Goal: Task Accomplishment & Management: Manage account settings

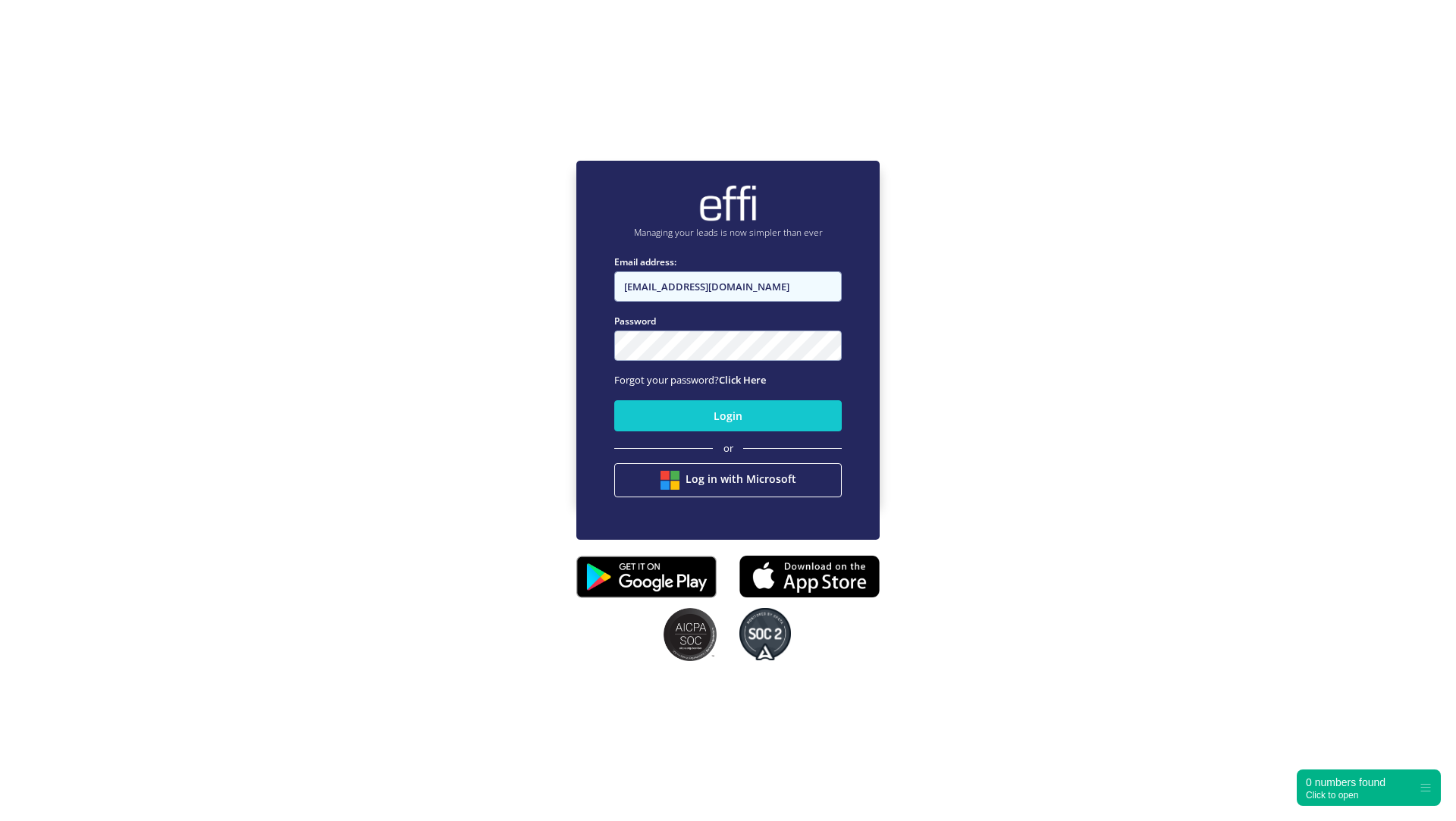
click at [768, 295] on input "[EMAIL_ADDRESS][DOMAIN_NAME]" at bounding box center [728, 286] width 227 height 30
type input "admin+reserved@effi.com.au"
click at [686, 431] on div "Login or Log in with Microsoft" at bounding box center [728, 449] width 227 height 110
click at [687, 417] on button "Login" at bounding box center [728, 416] width 227 height 31
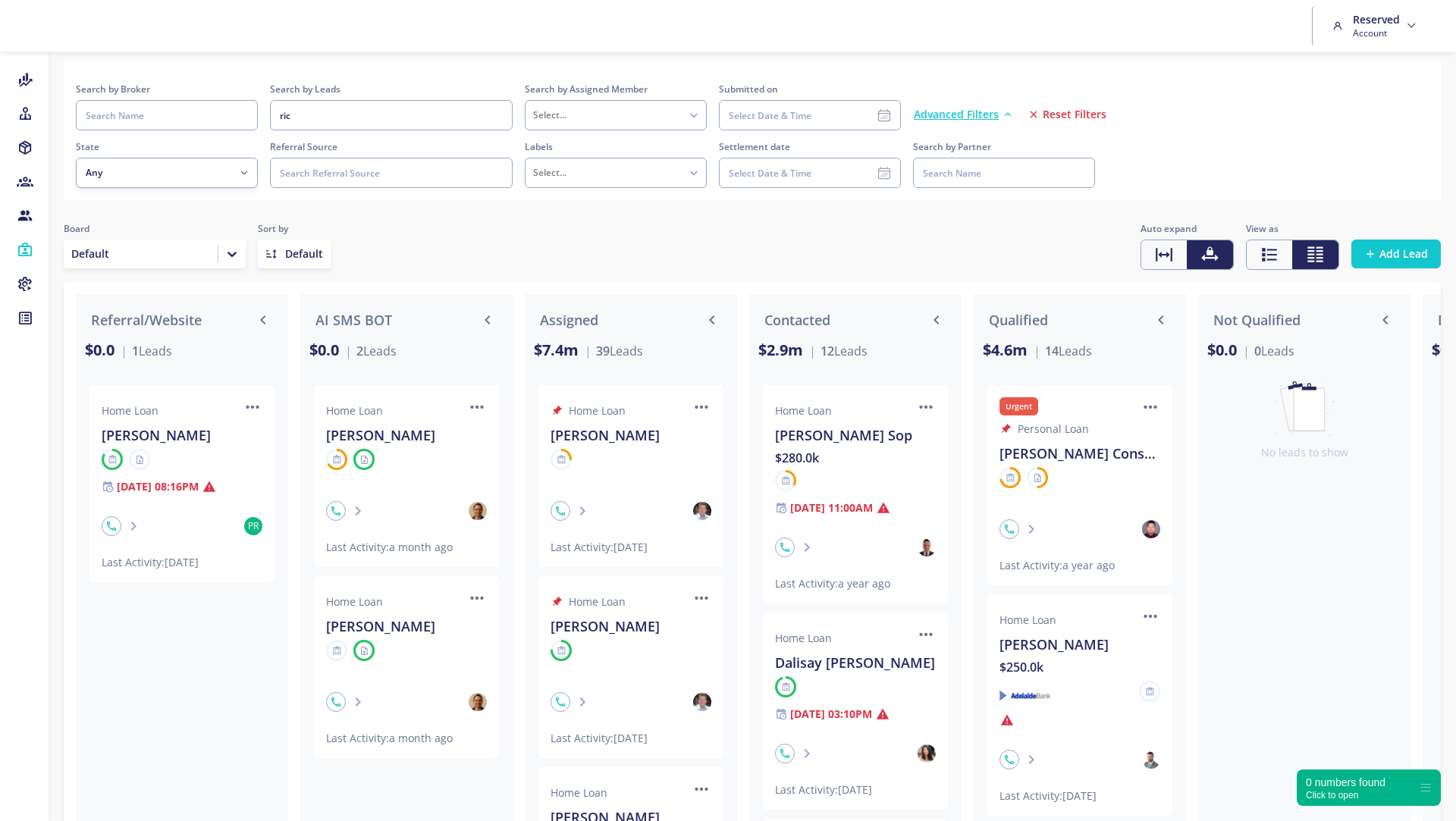
click at [1076, 111] on span "Reset Filters" at bounding box center [1075, 114] width 63 height 15
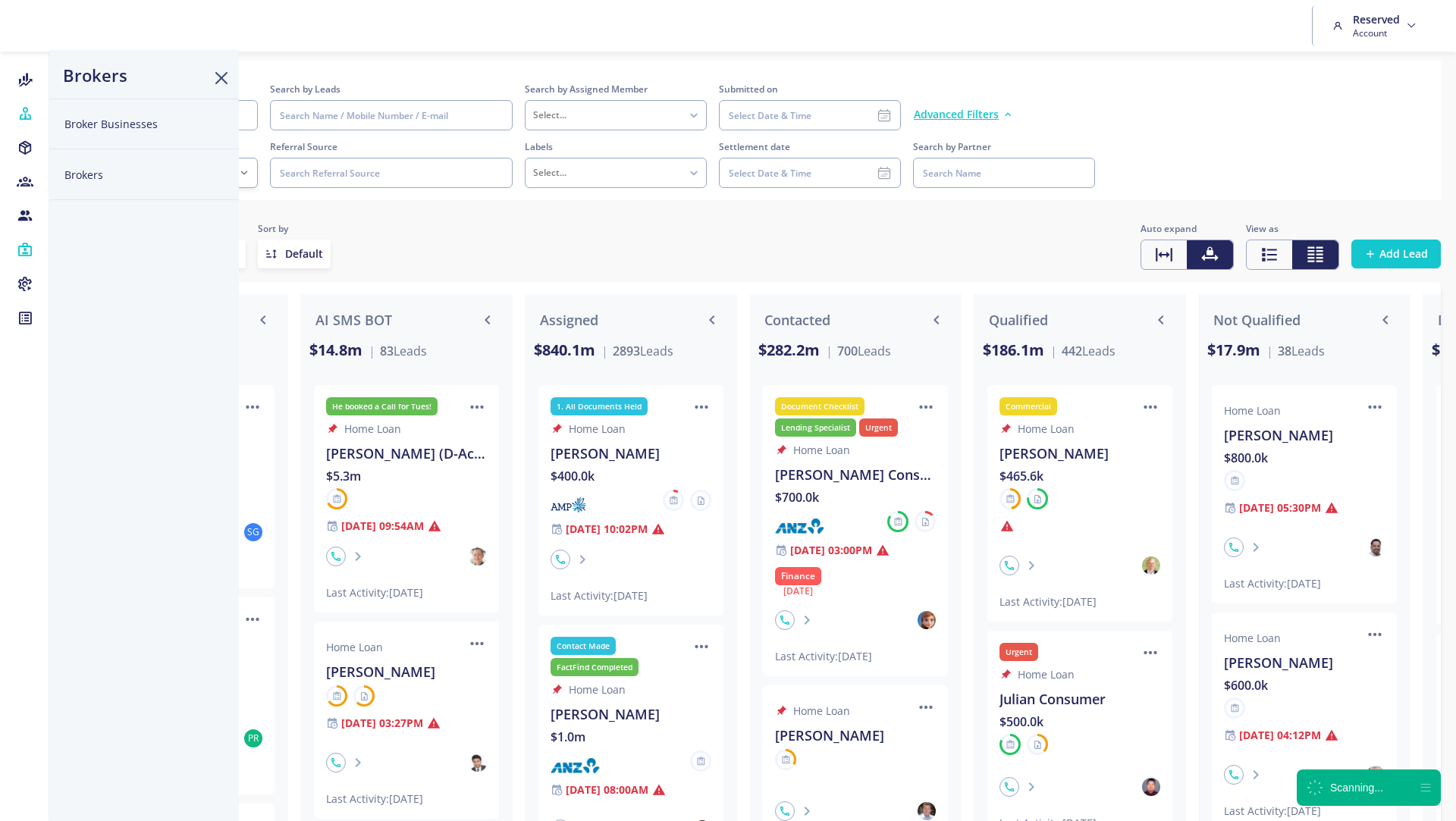
click at [34, 111] on div at bounding box center [24, 113] width 49 height 22
click at [75, 112] on button "Broker Businesses" at bounding box center [144, 124] width 189 height 51
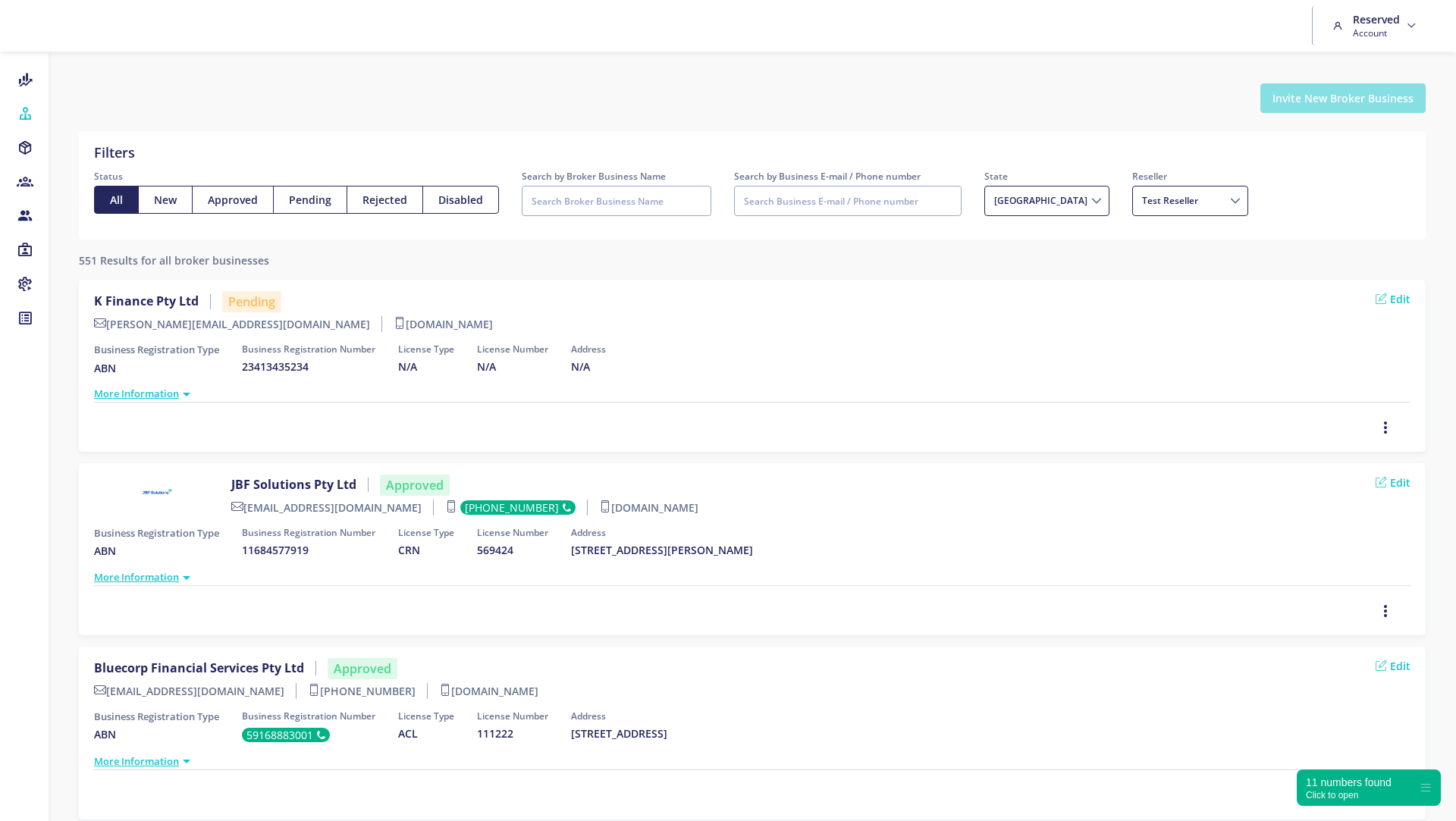
click at [1339, 99] on button "Invite New Broker Business" at bounding box center [1343, 98] width 165 height 29
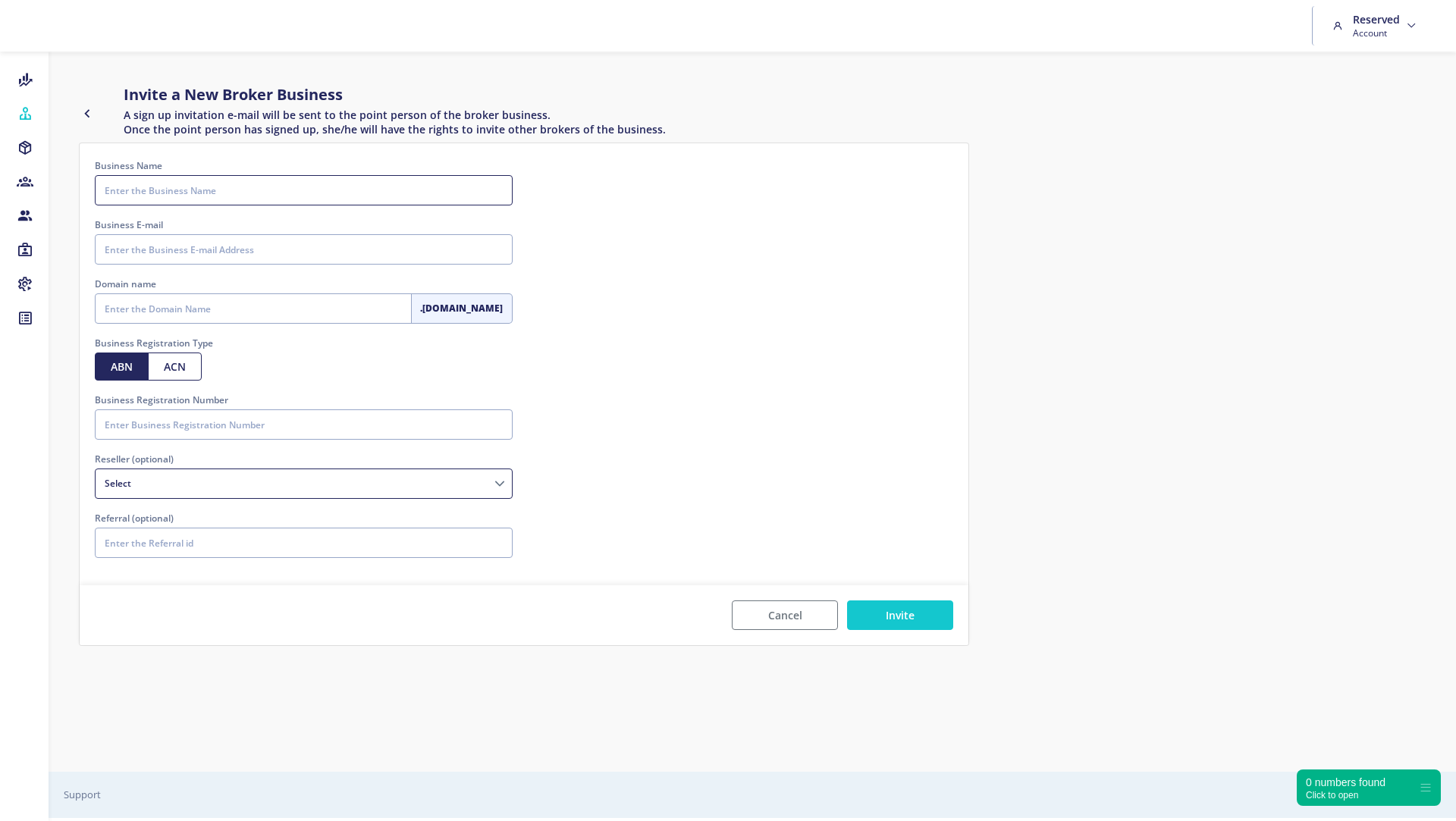
click at [303, 187] on input "Business Name" at bounding box center [304, 190] width 418 height 30
type input "R&B Lending"
click at [343, 246] on input "Business E-mail" at bounding box center [304, 249] width 418 height 30
click at [200, 250] on input "Business E-mail" at bounding box center [304, 249] width 418 height 30
paste input "roy.y@mortgage-market-australia.com.au"
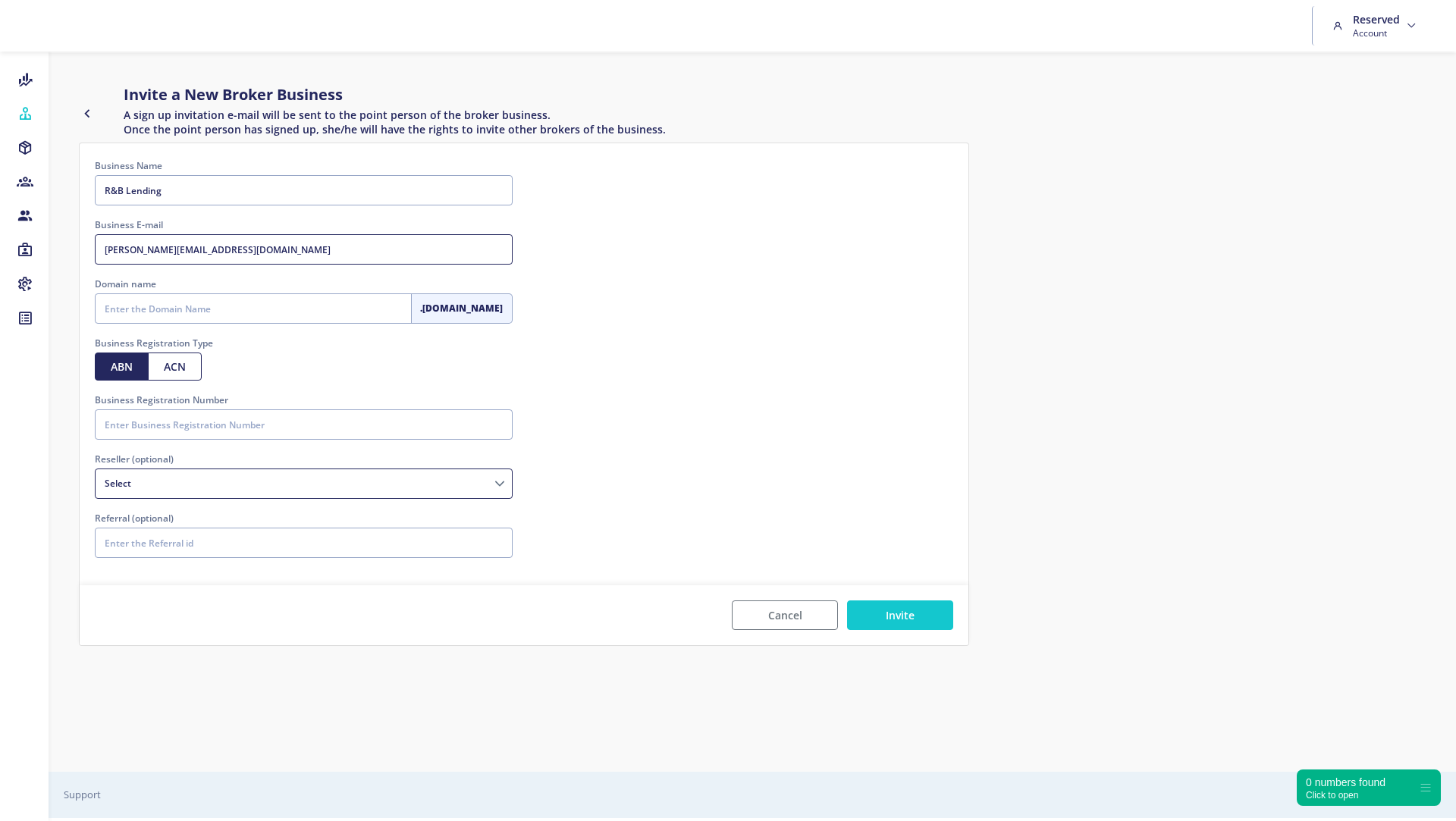
type input "roy.y@mortgage-market-australia.com.au"
click at [135, 306] on input "Domain name" at bounding box center [254, 308] width 317 height 30
click at [108, 312] on input "rblending" at bounding box center [254, 308] width 317 height 30
click at [292, 315] on input "rnblending" at bounding box center [254, 308] width 317 height 30
type input "rnblending"
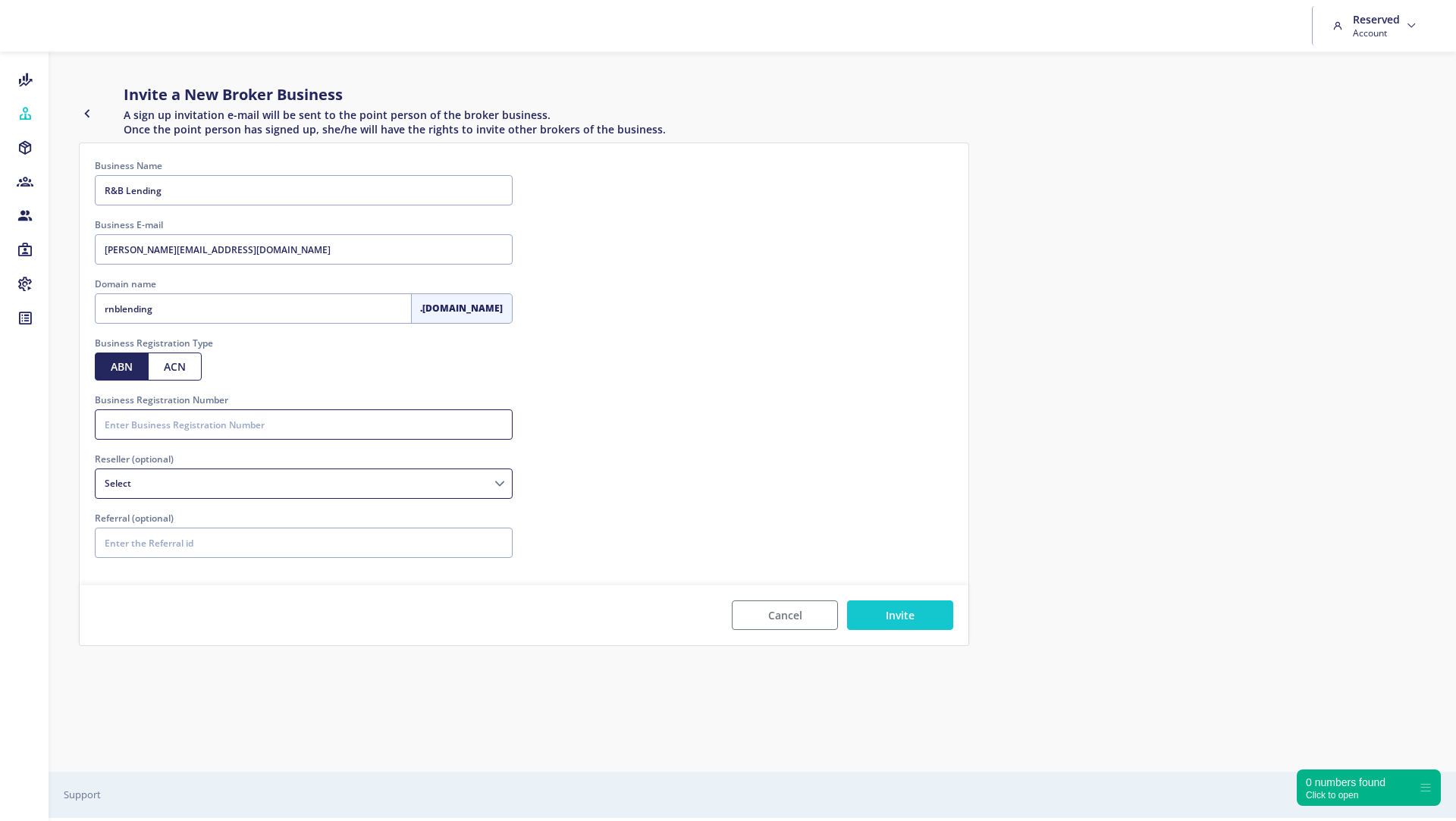
click at [179, 425] on input "Business Registration Number" at bounding box center [304, 424] width 418 height 30
click at [185, 420] on input "Business Registration Number" at bounding box center [304, 424] width 418 height 30
paste input "657"
type input "657"
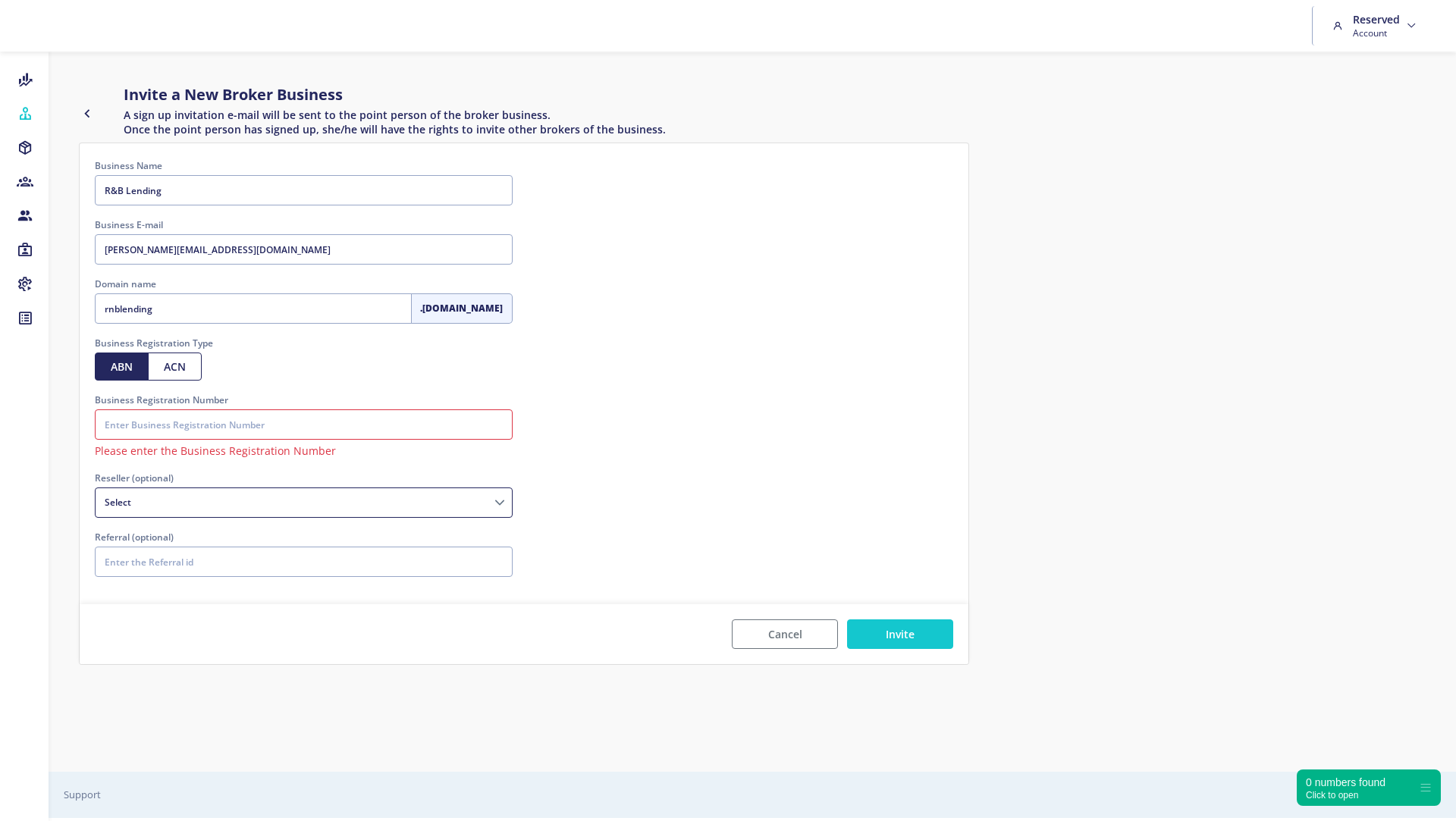
click at [250, 432] on input "Business Registration Number" at bounding box center [304, 424] width 418 height 30
paste input "25681884284"
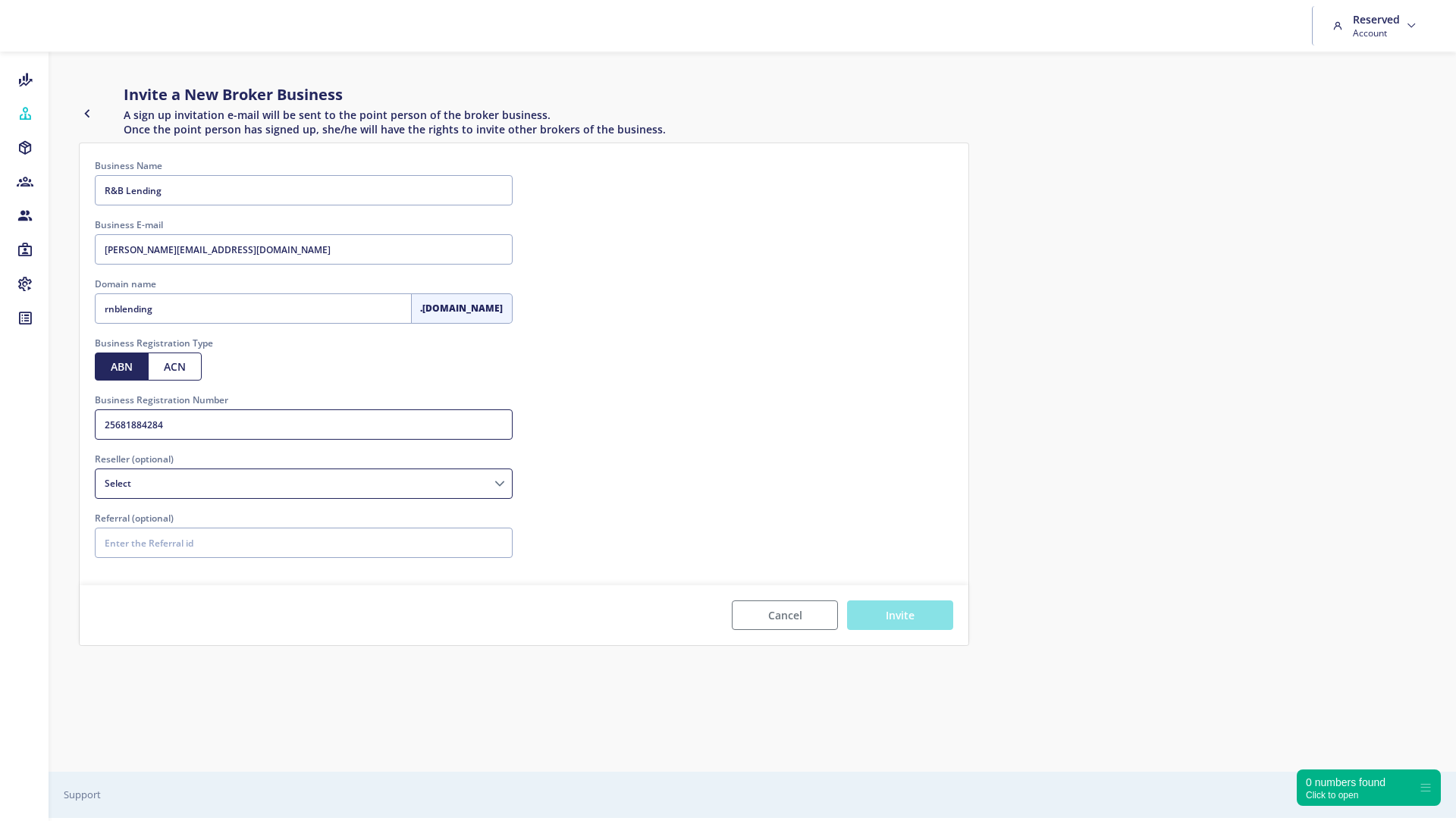
type input "25681884284"
click at [895, 611] on button "Invite" at bounding box center [900, 615] width 106 height 29
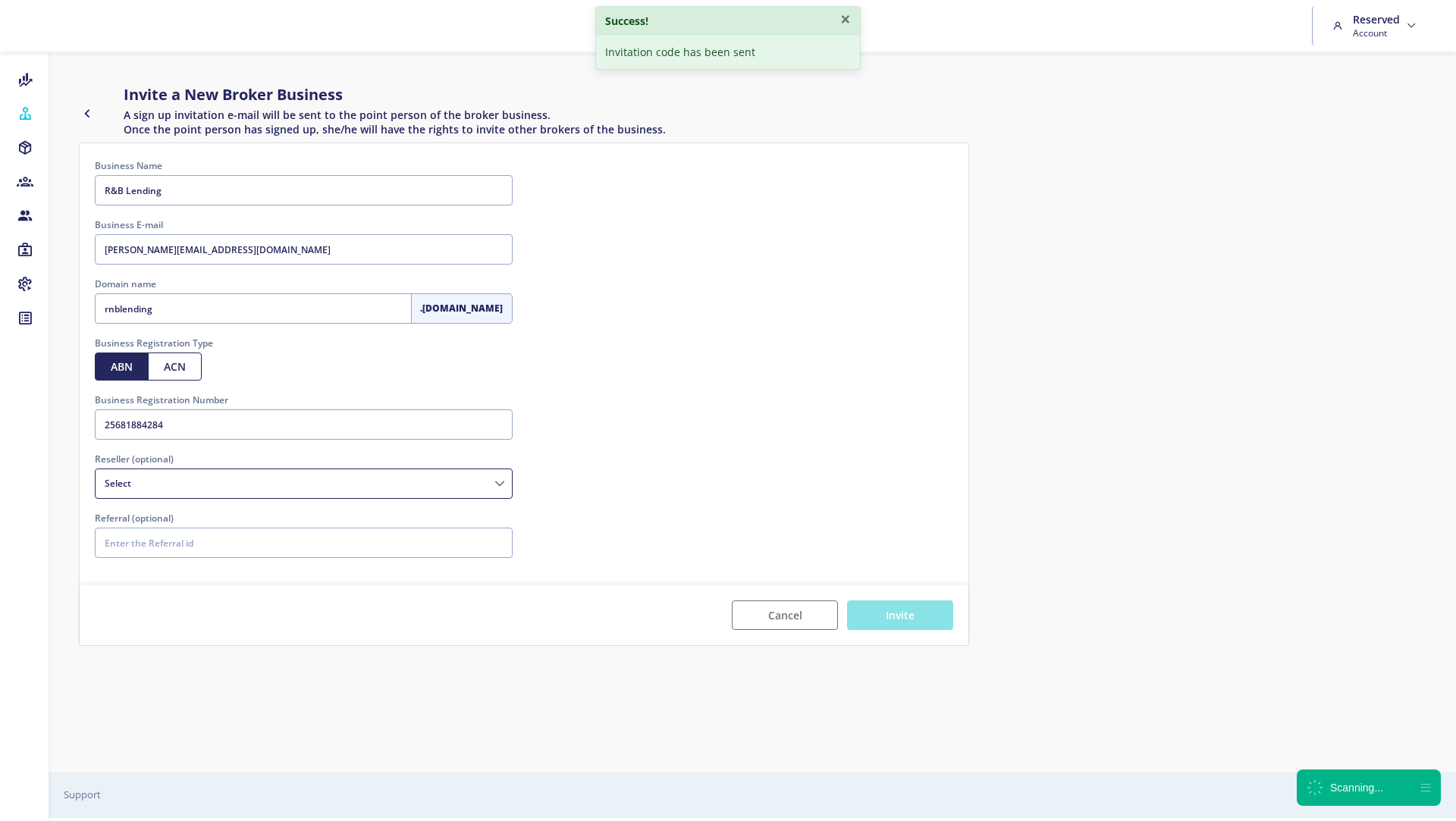
select select
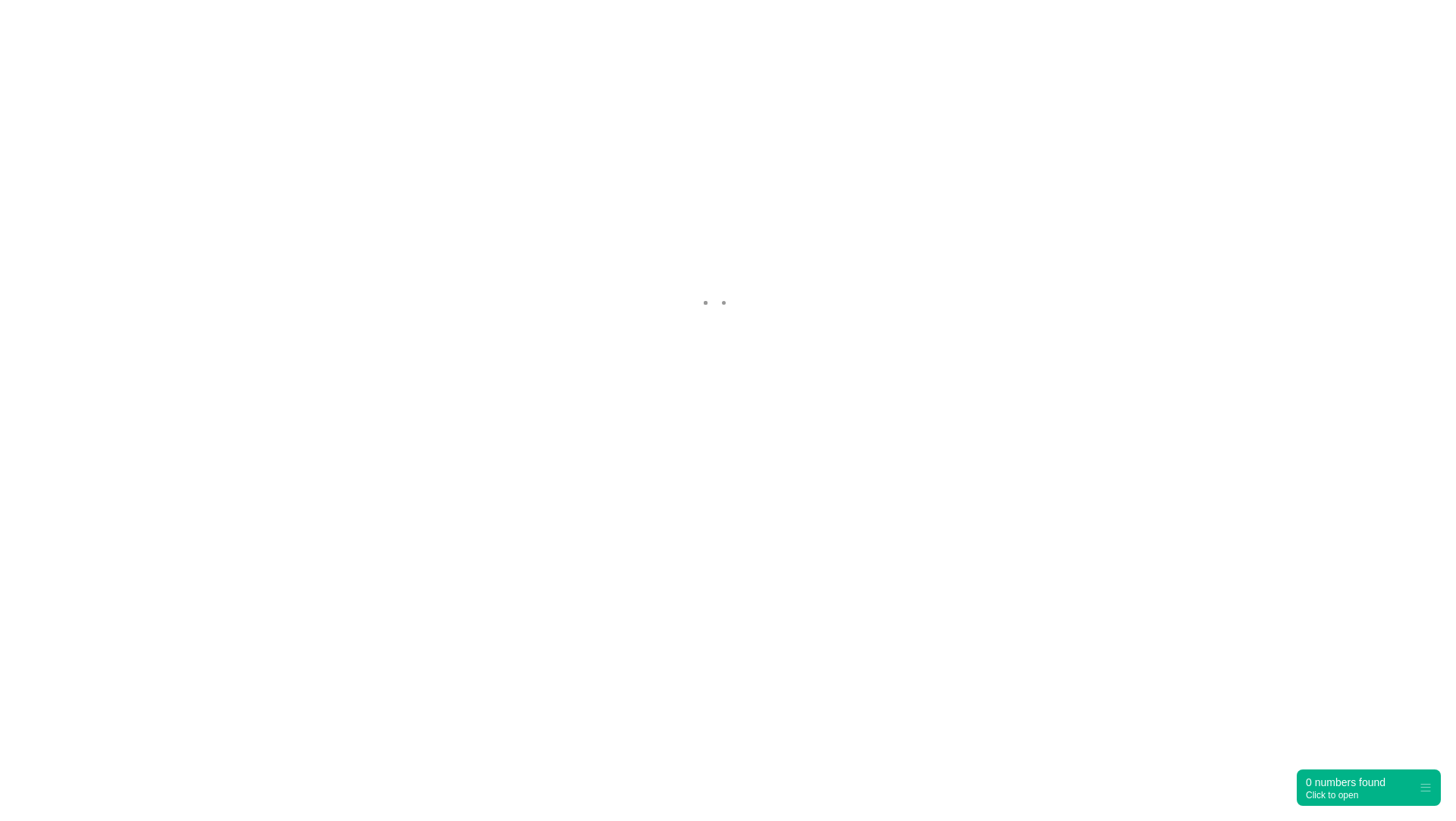
click at [0, 741] on nordpass-portal at bounding box center [0, 741] width 0 height 0
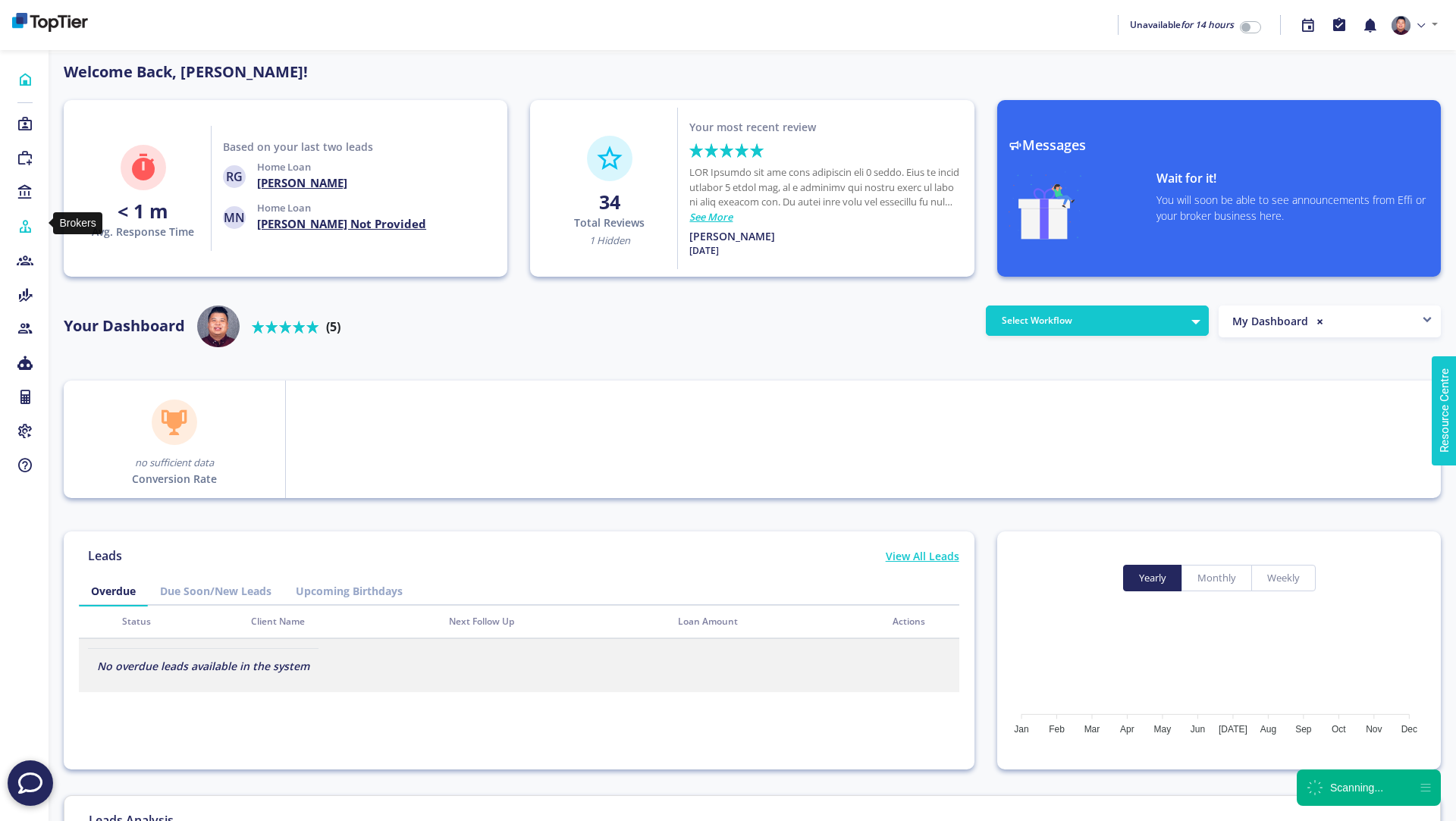
click at [24, 225] on icon at bounding box center [26, 227] width 17 height 15
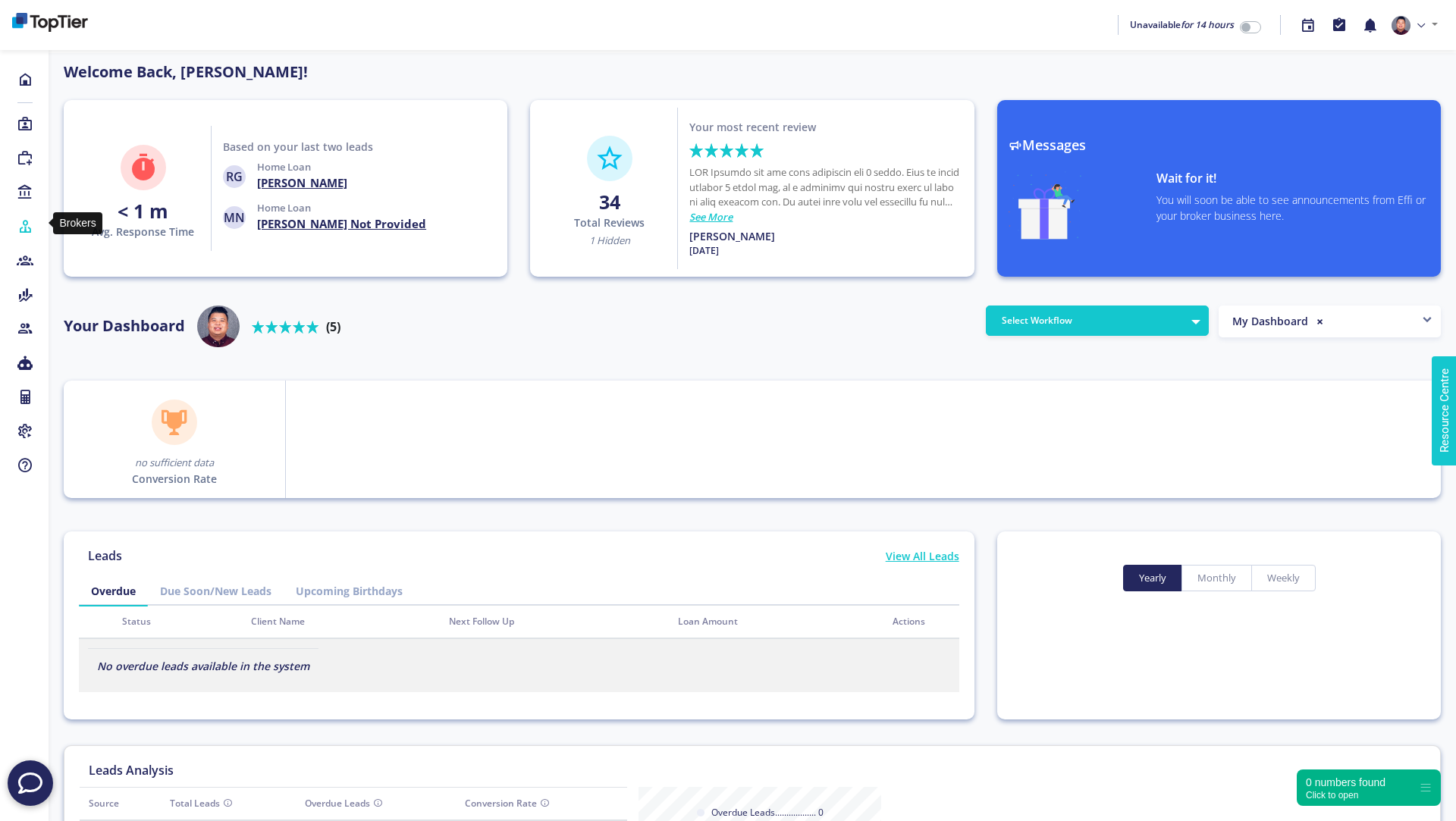
select select
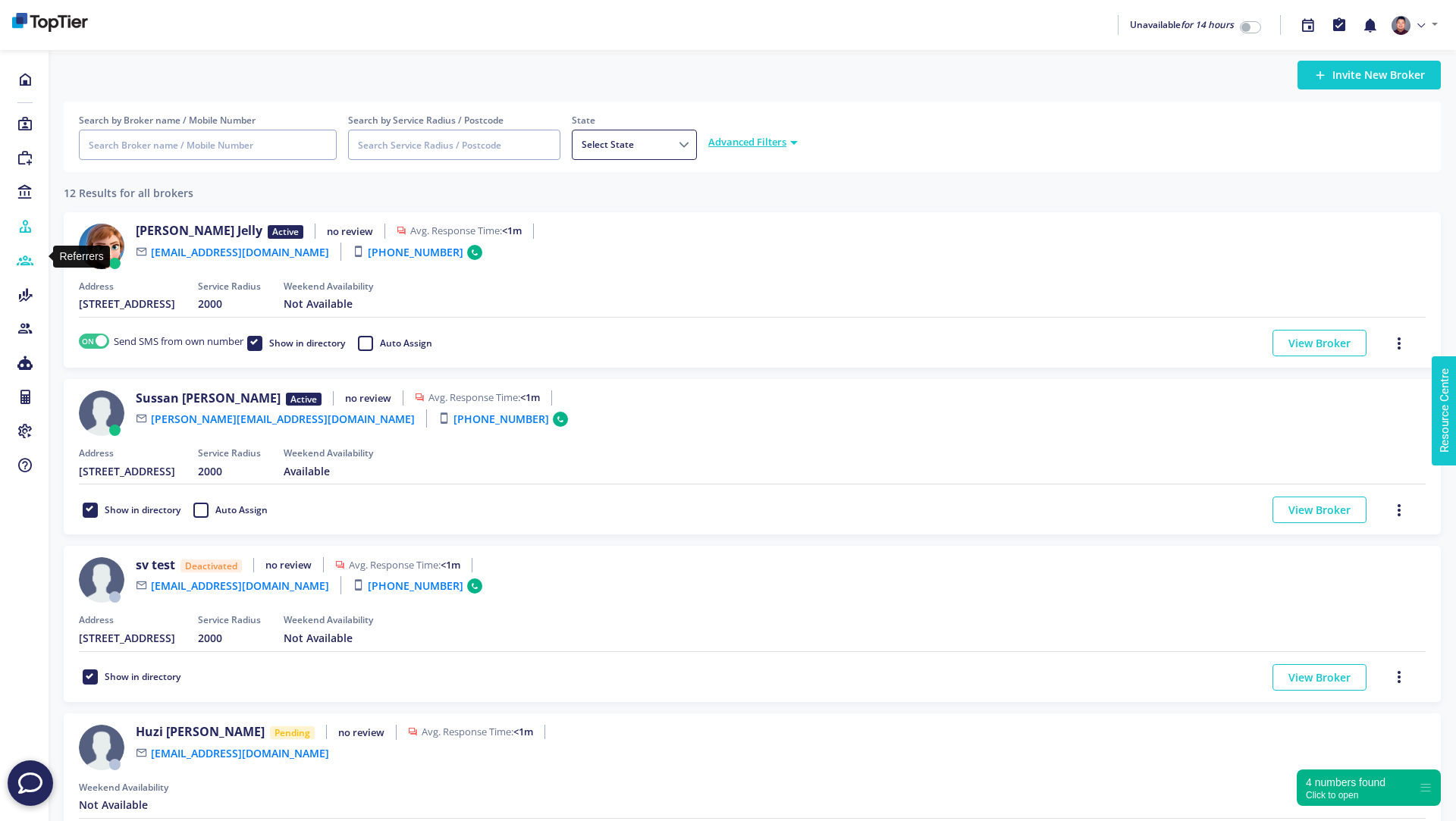
click at [22, 258] on icon at bounding box center [26, 261] width 17 height 15
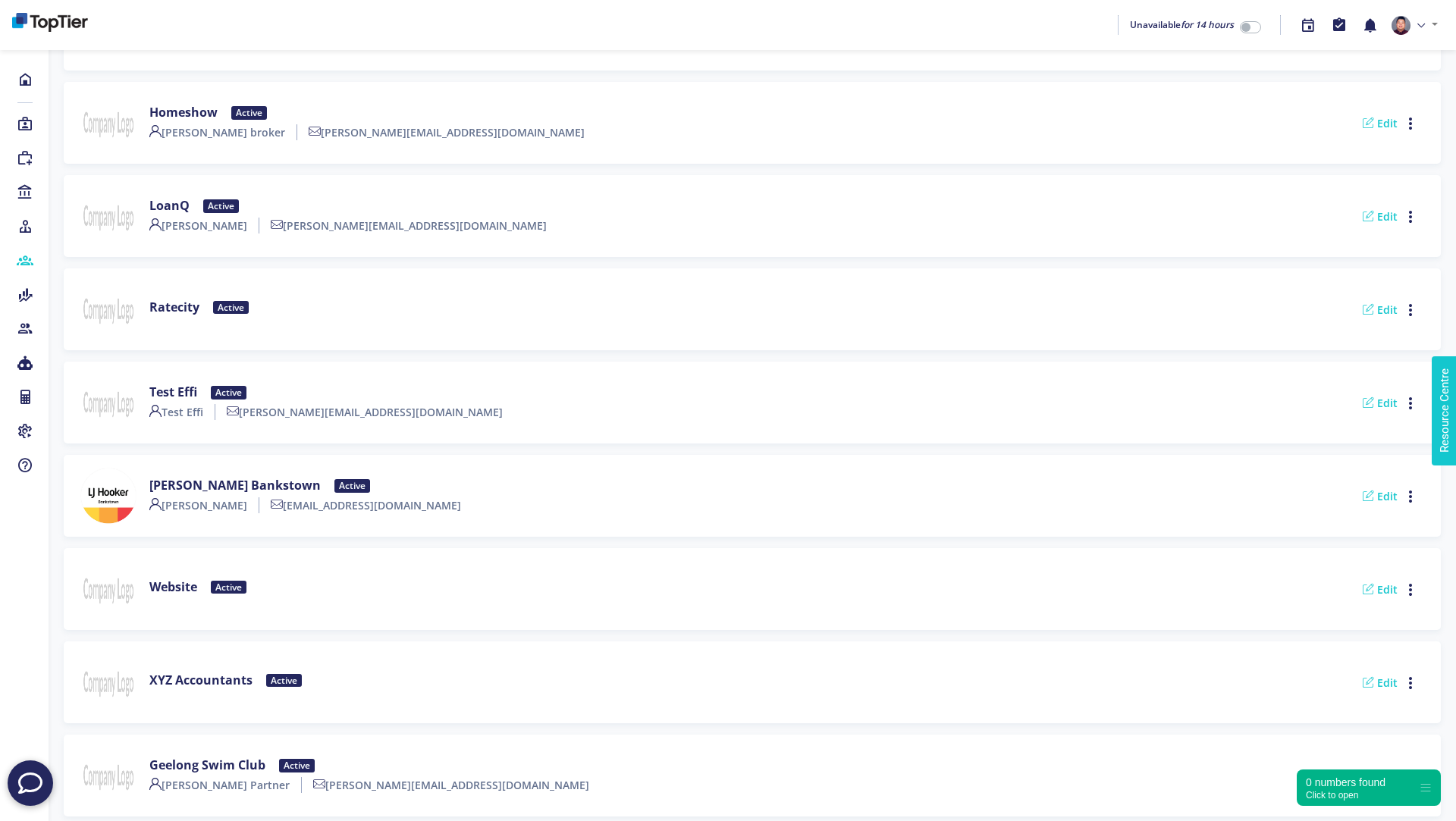
scroll to position [432, 0]
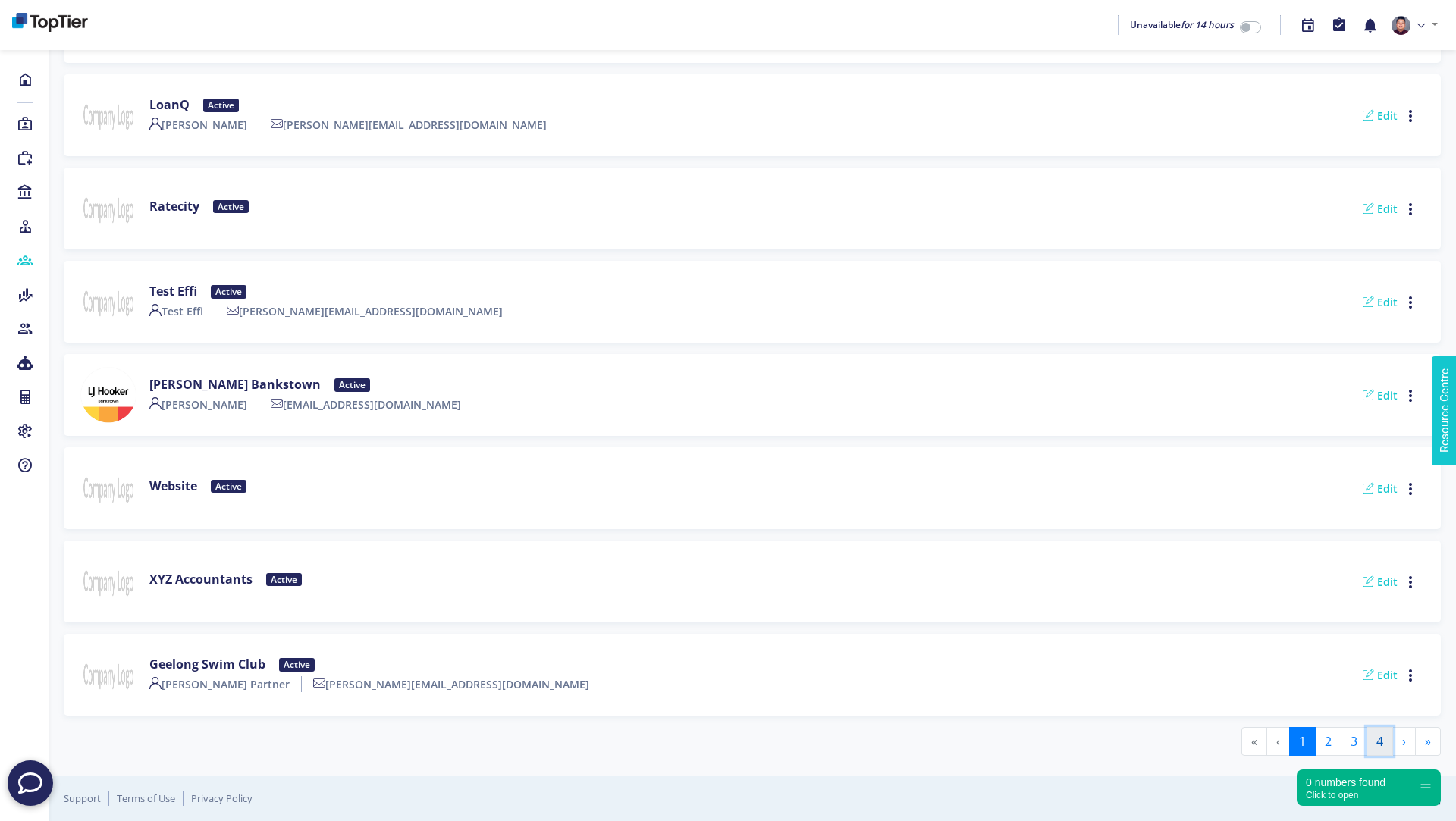
click at [1379, 742] on button "4" at bounding box center [1380, 741] width 26 height 29
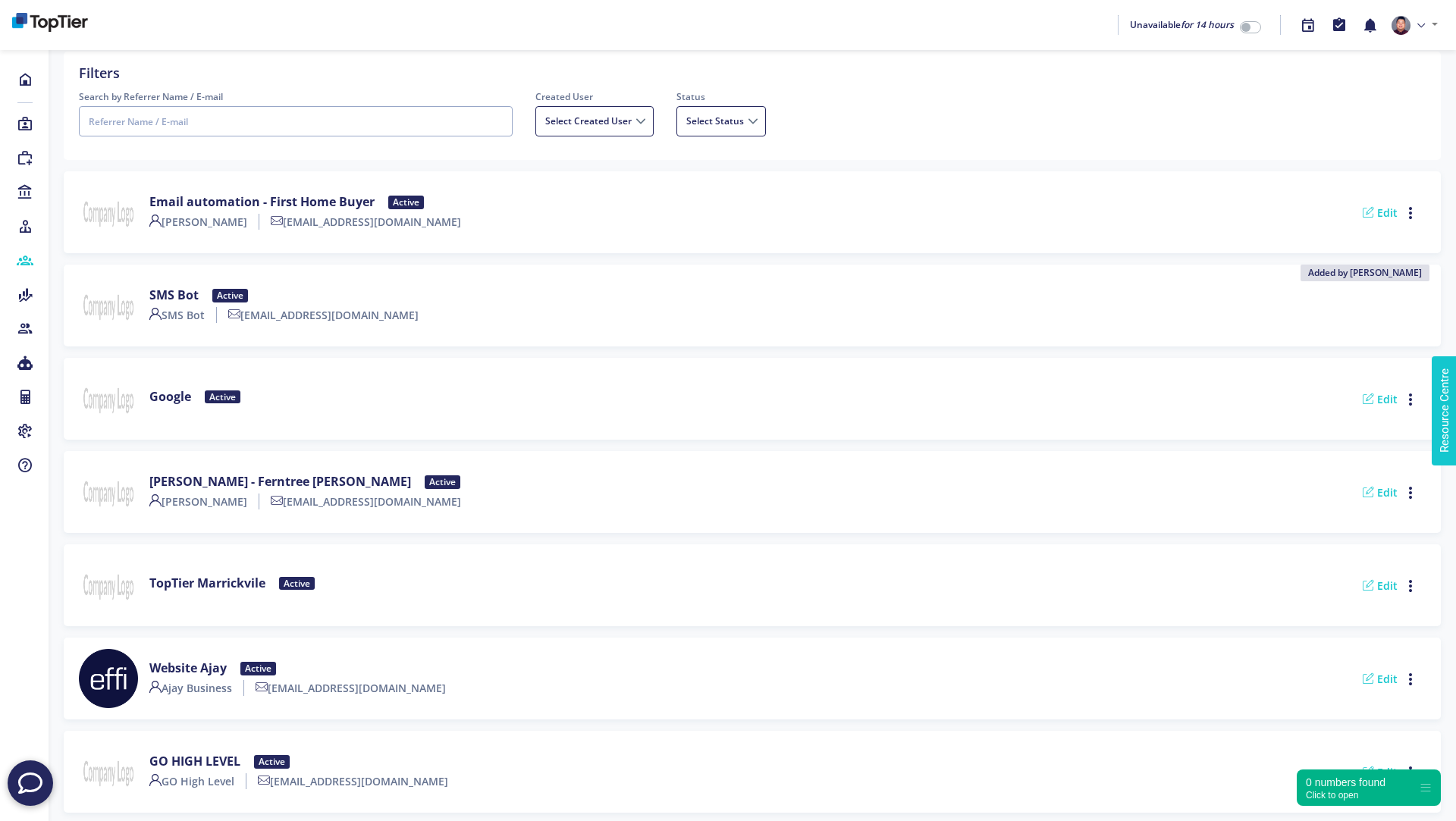
scroll to position [0, 0]
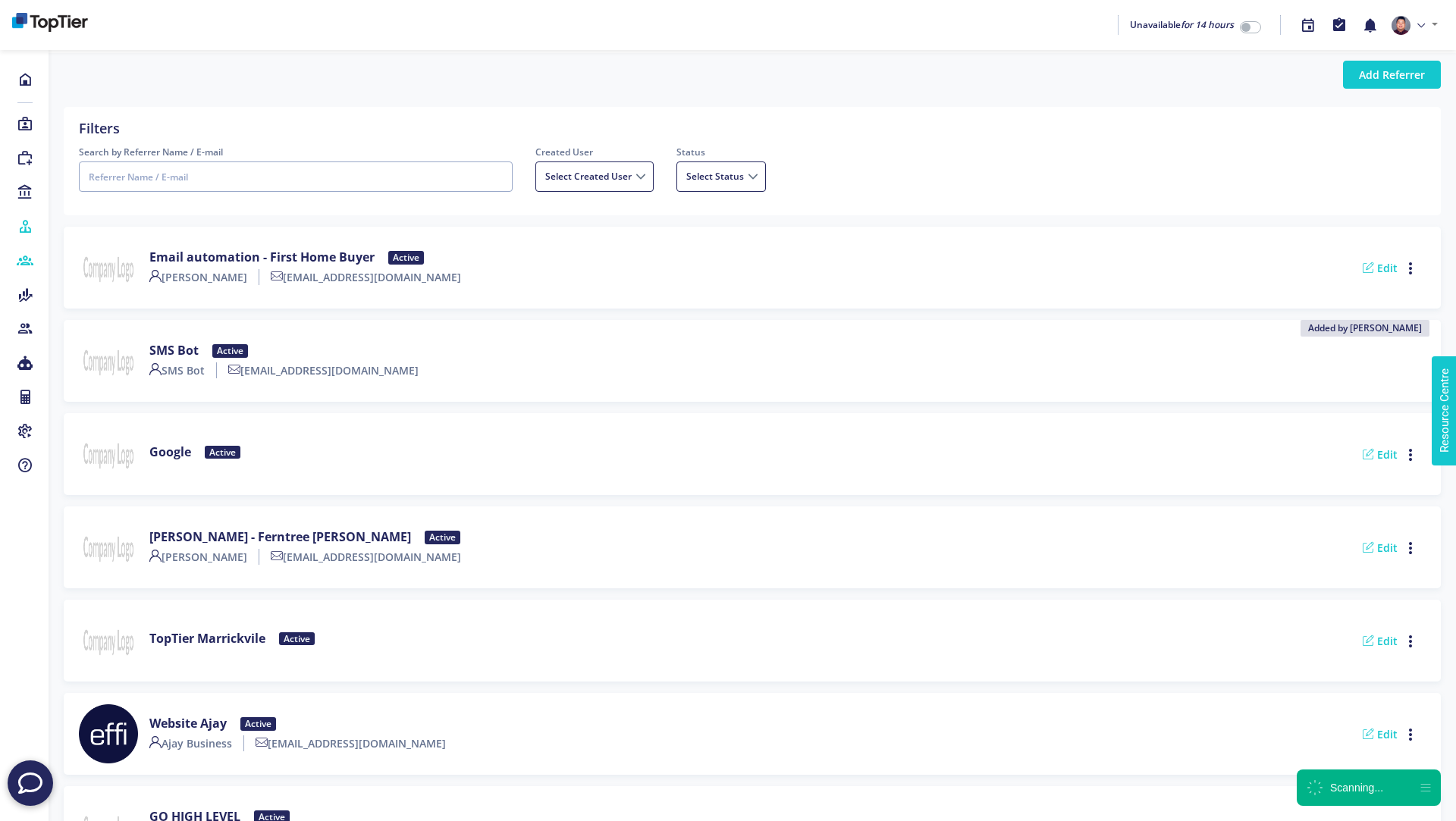
click at [22, 223] on icon at bounding box center [26, 227] width 17 height 15
select select
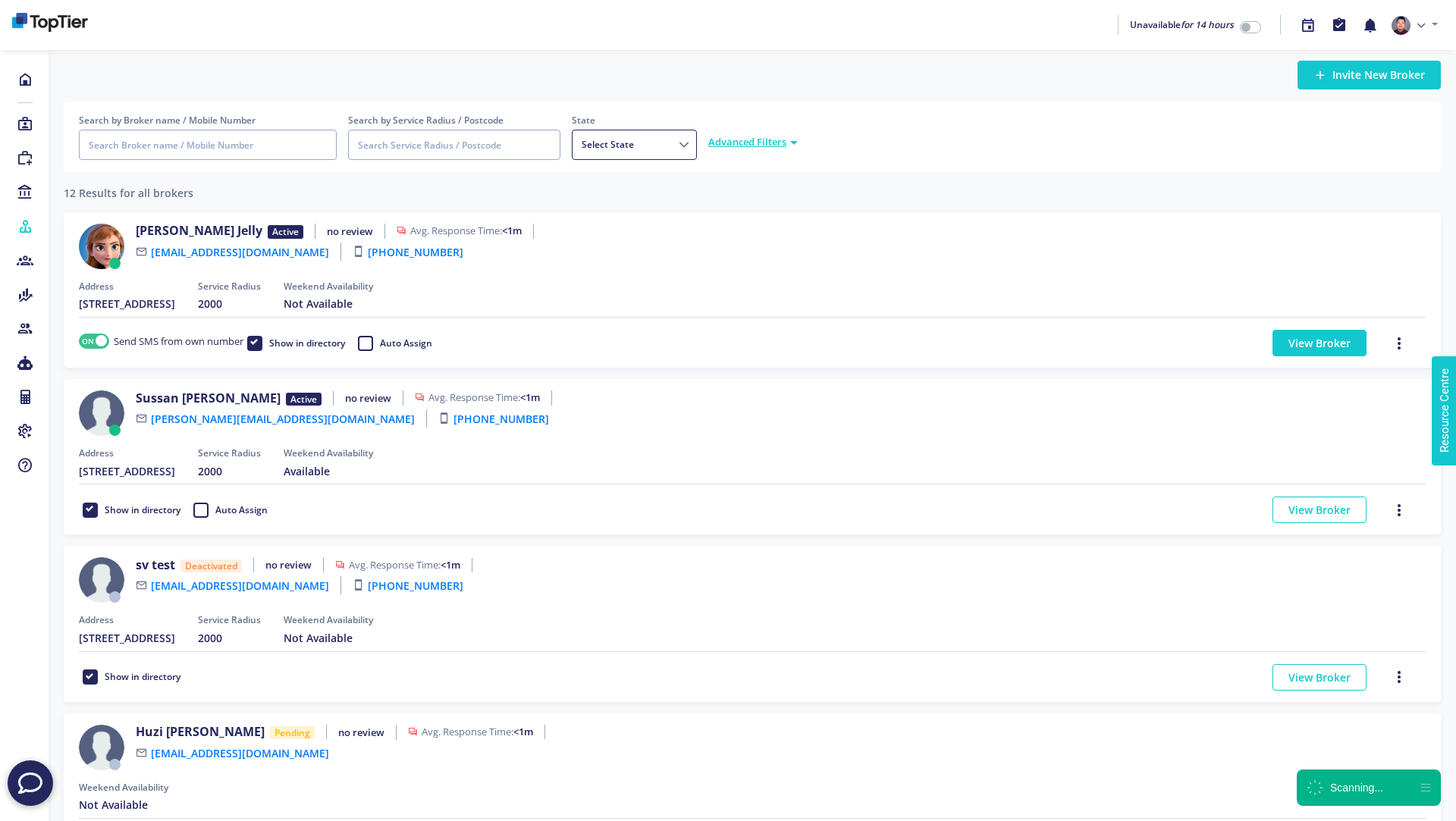
click at [1308, 337] on link "View Broker" at bounding box center [1320, 343] width 94 height 26
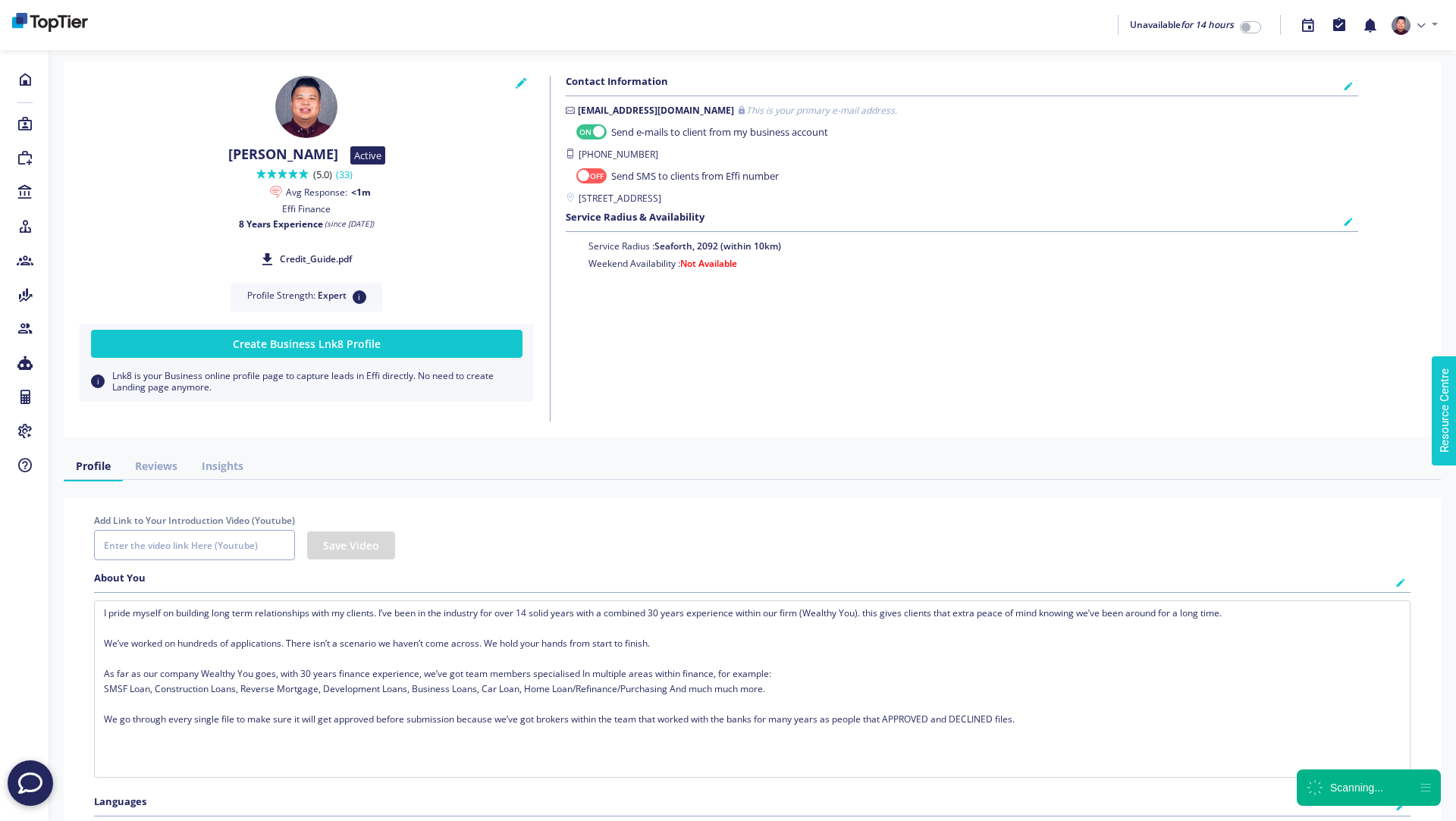
checkbox input "true"
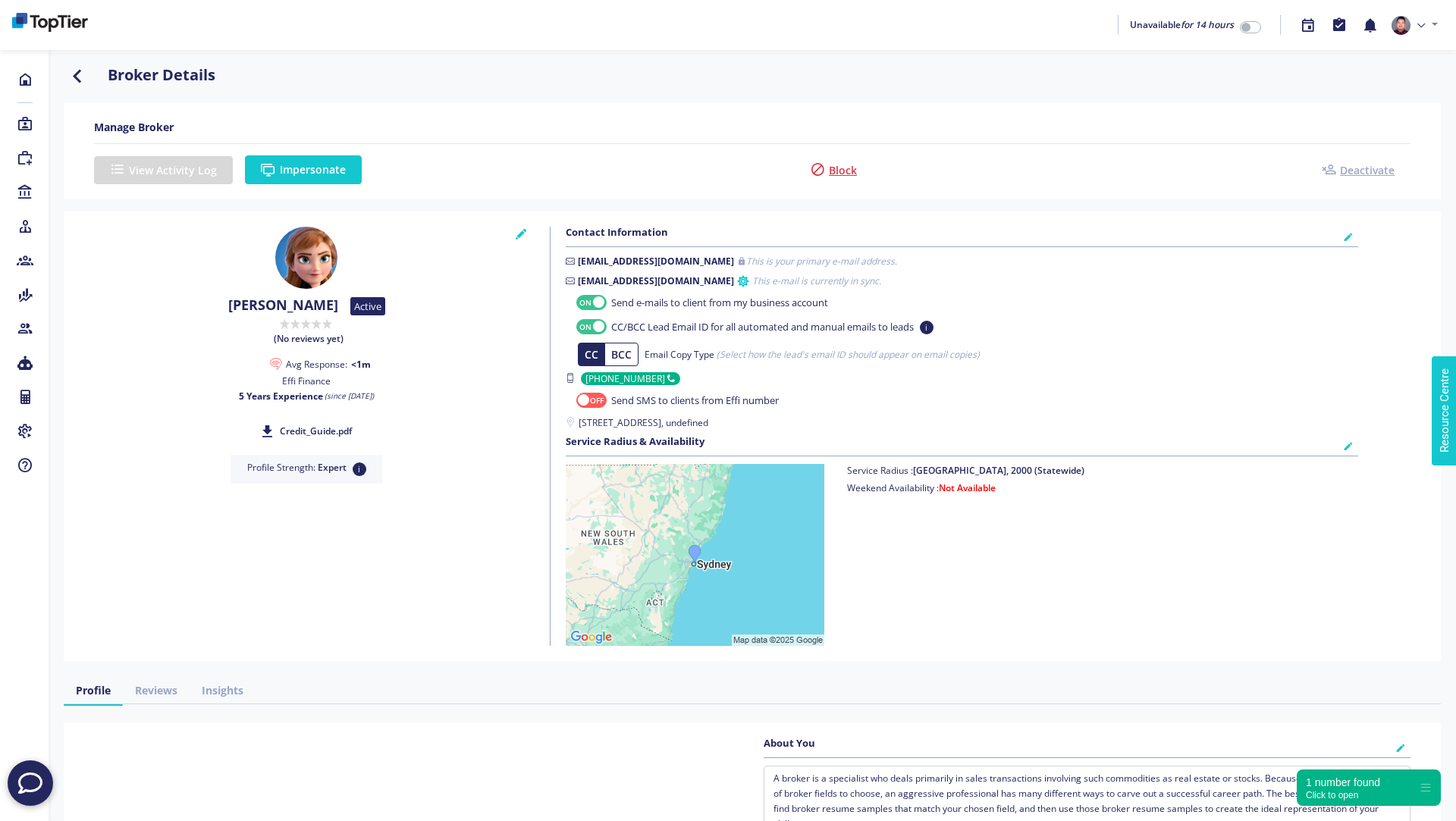
click at [338, 169] on button "Impersonate" at bounding box center [303, 169] width 117 height 29
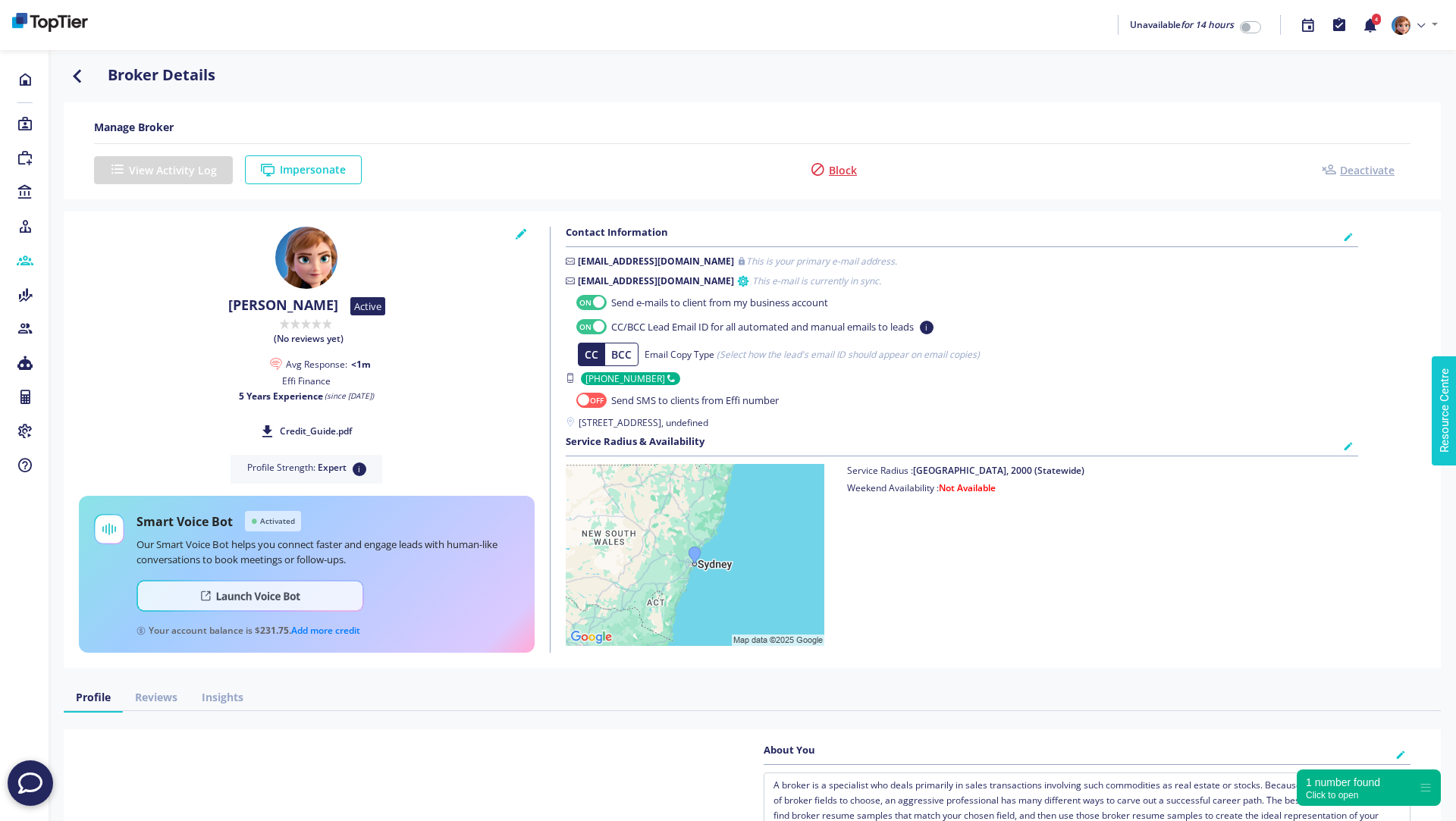
click at [25, 257] on icon at bounding box center [26, 261] width 17 height 15
type textarea "I pride myself on building long term relationships with my clients. I’ve been i…"
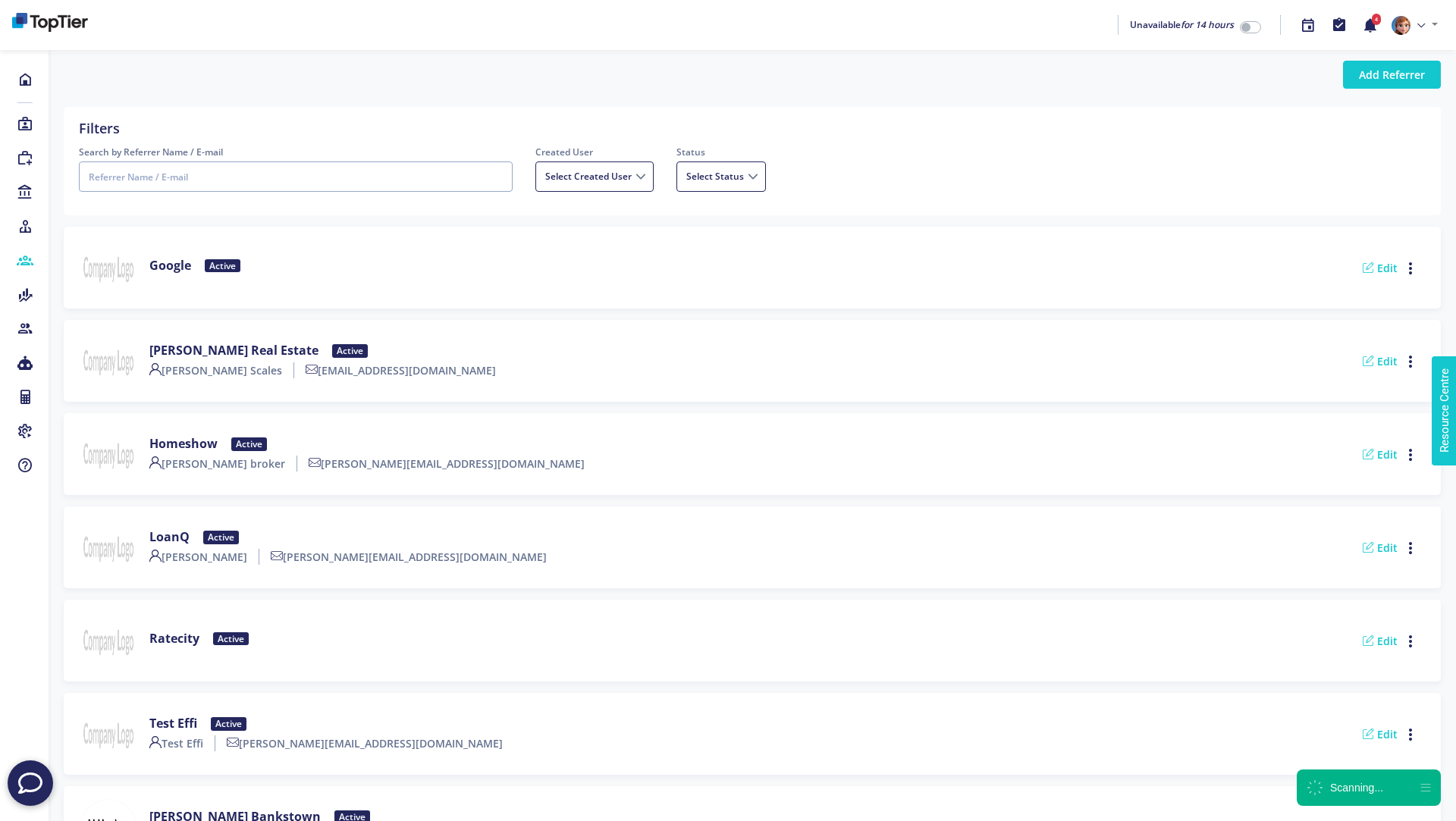
scroll to position [432, 0]
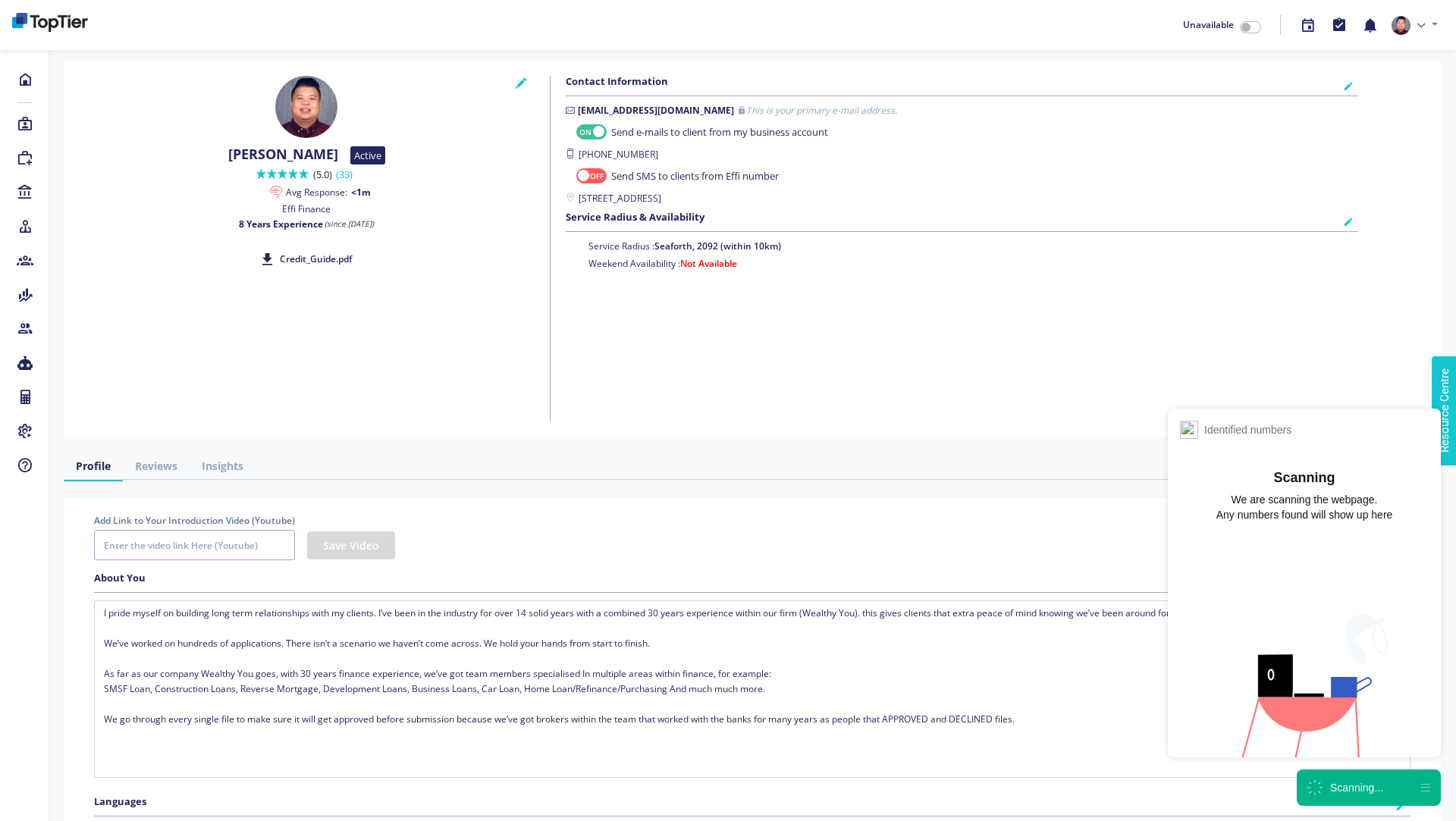
checkbox input "true"
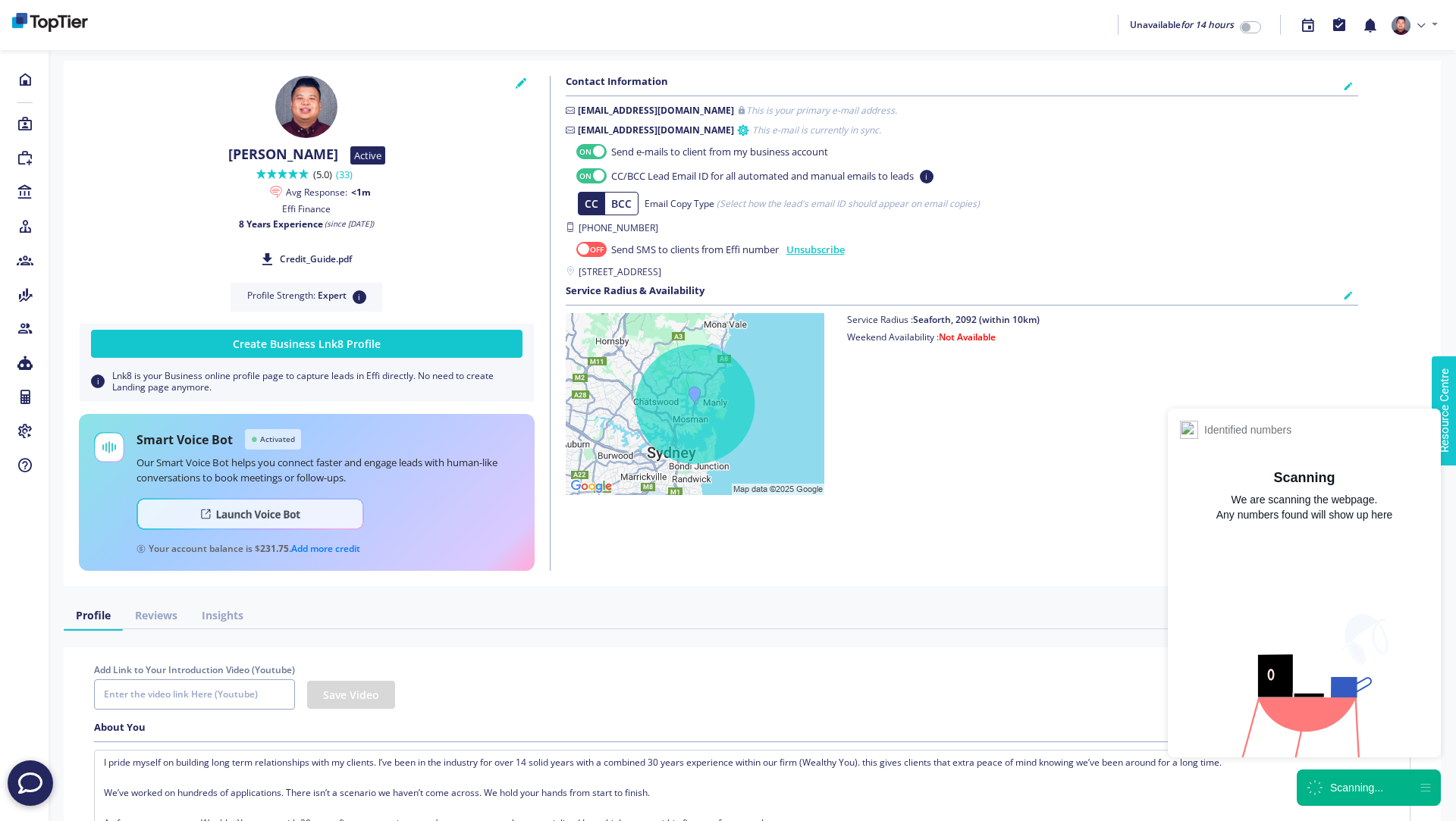
type textarea "A broker is a specialist who deals primarily in sales transactions involving su…"
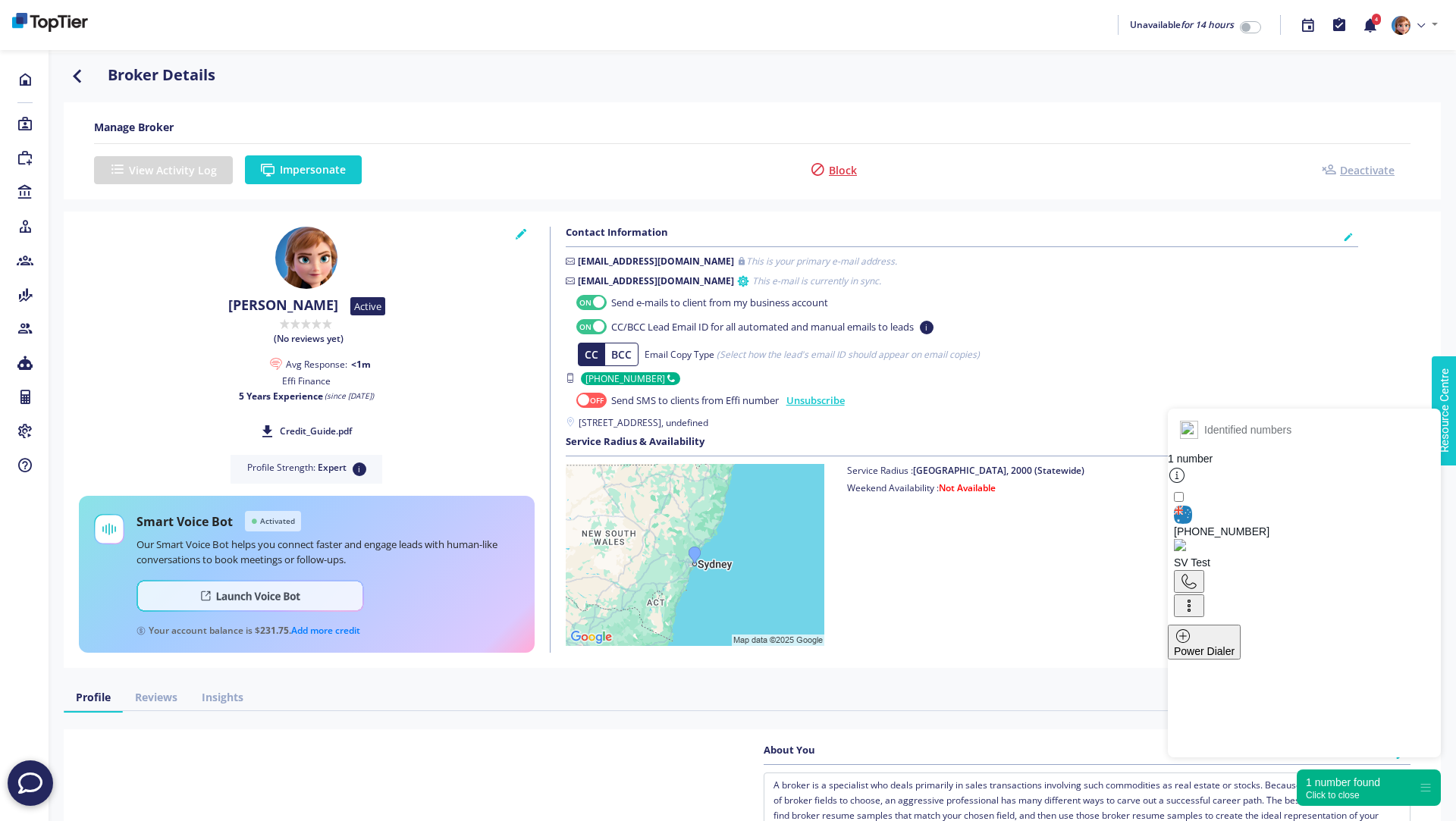
click at [306, 172] on button "Impersonate" at bounding box center [303, 169] width 117 height 29
click at [77, 77] on icon "button" at bounding box center [77, 75] width 27 height 19
click at [80, 73] on icon "button" at bounding box center [77, 75] width 27 height 19
click at [1338, 804] on div "1 number found Click to close" at bounding box center [1369, 788] width 144 height 36
click at [1346, 797] on div "Click to open" at bounding box center [1343, 795] width 74 height 11
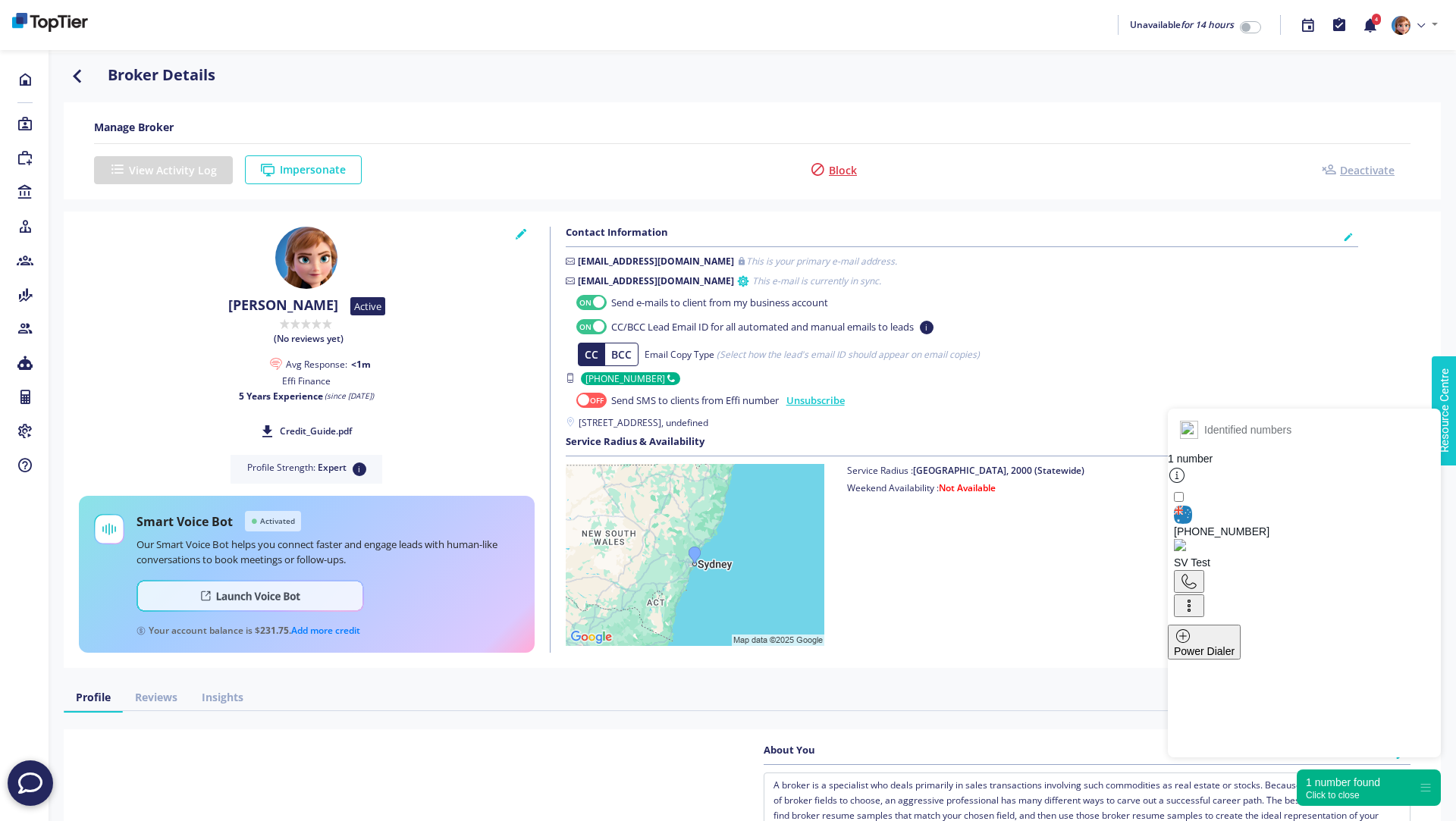
click at [1346, 797] on div "Click to close" at bounding box center [1343, 795] width 74 height 11
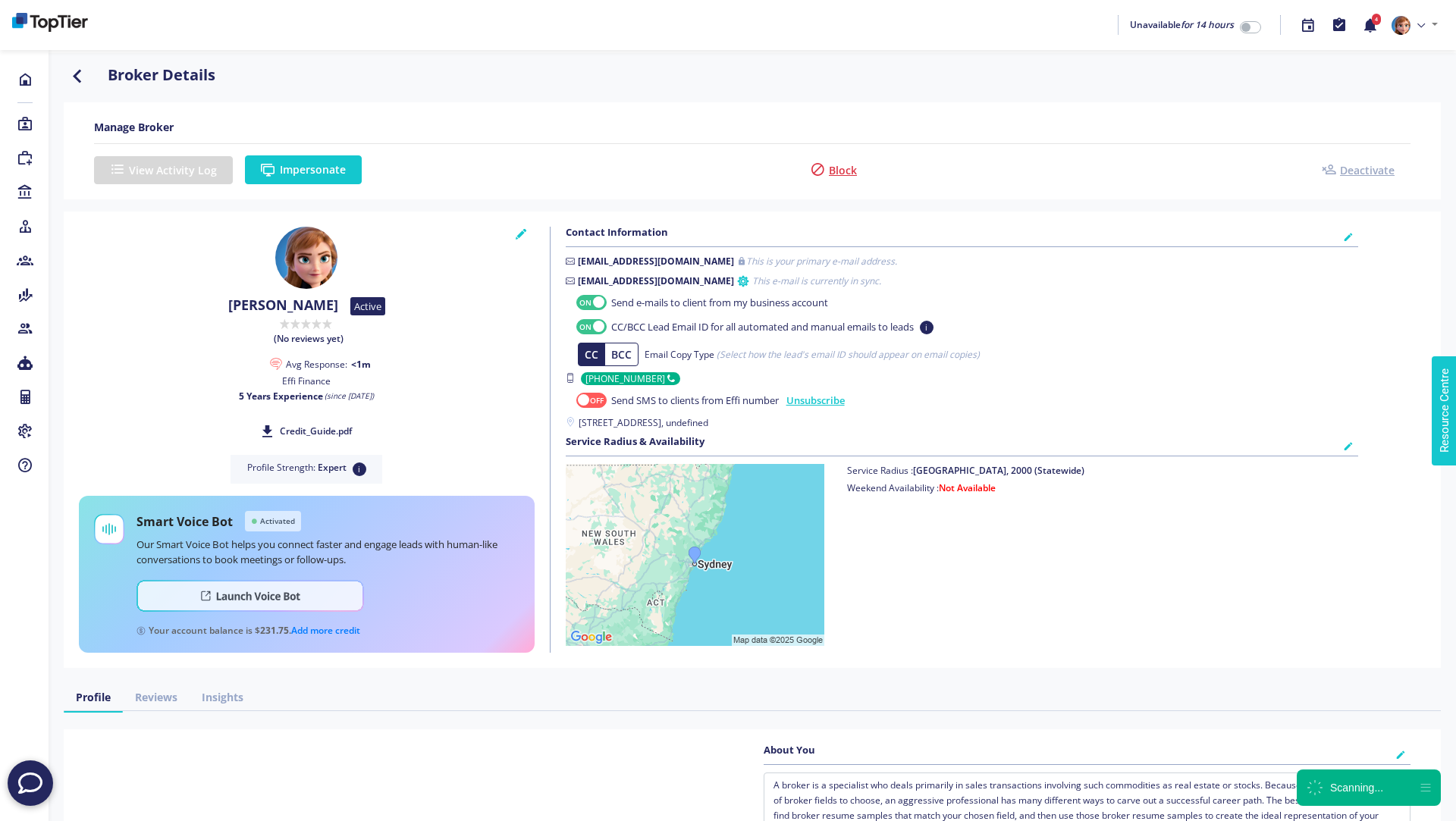
click at [273, 161] on button "Impersonate" at bounding box center [303, 169] width 117 height 29
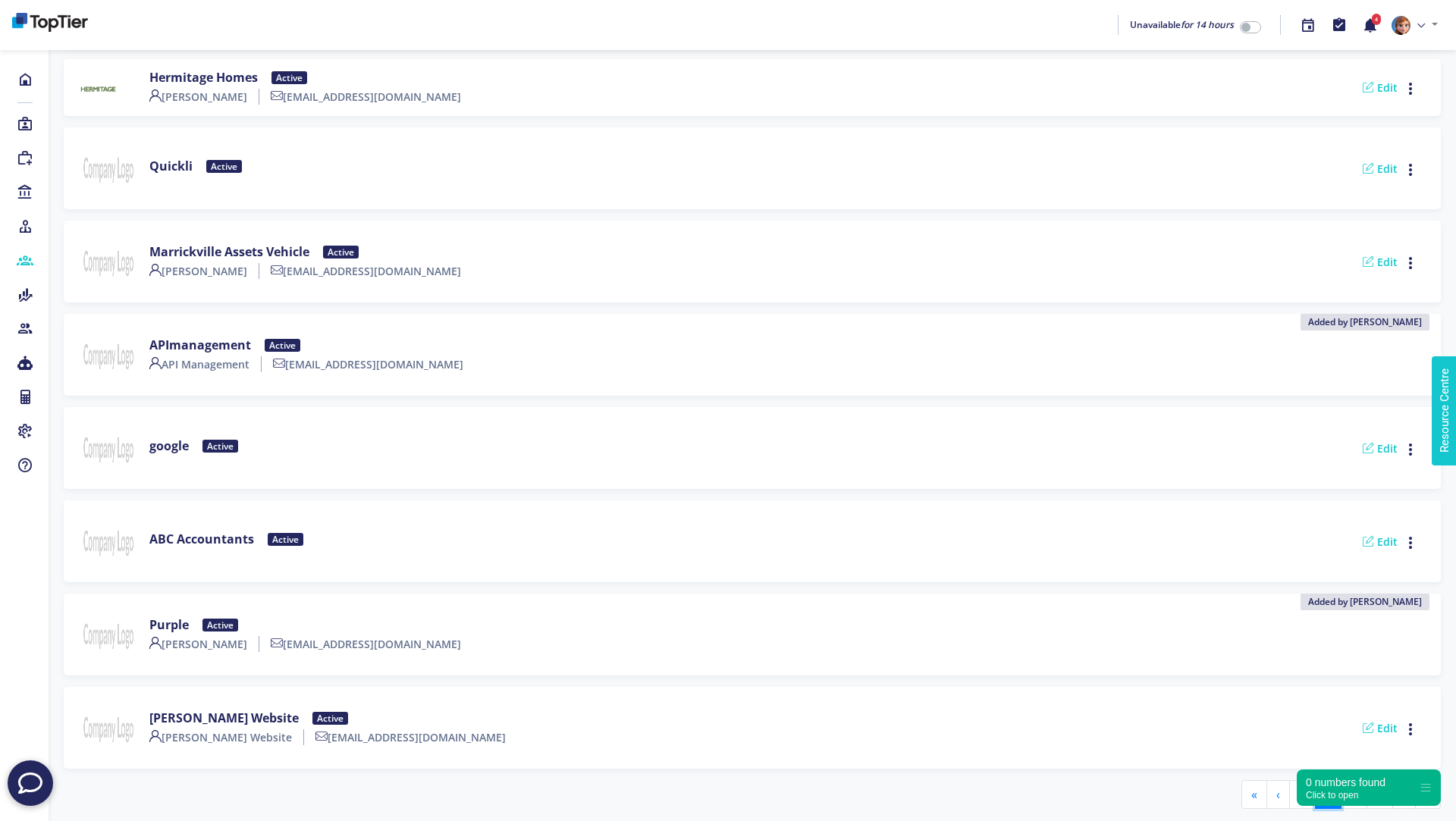
scroll to position [382, 0]
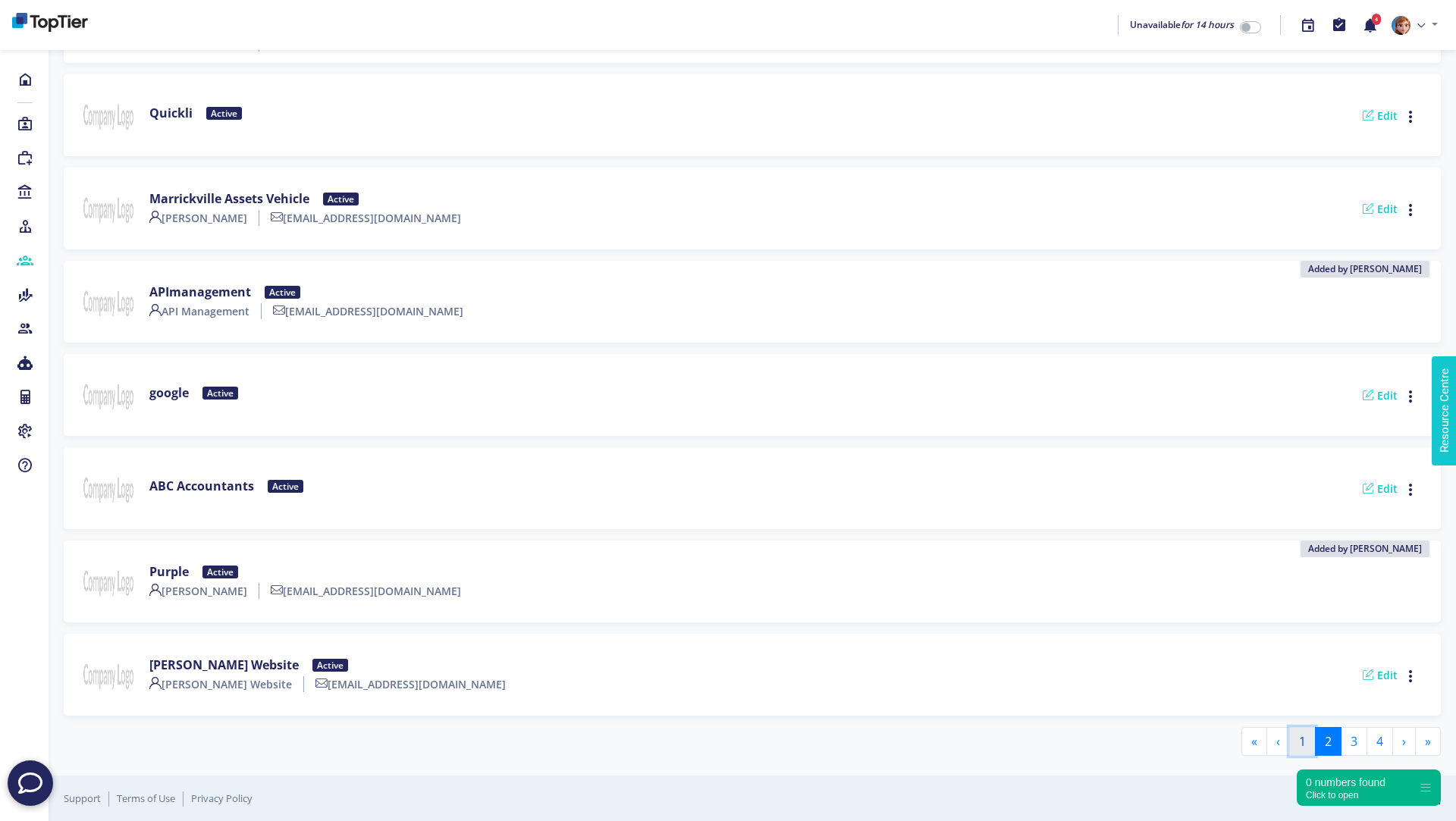
click at [1305, 740] on button "1" at bounding box center [1303, 741] width 26 height 29
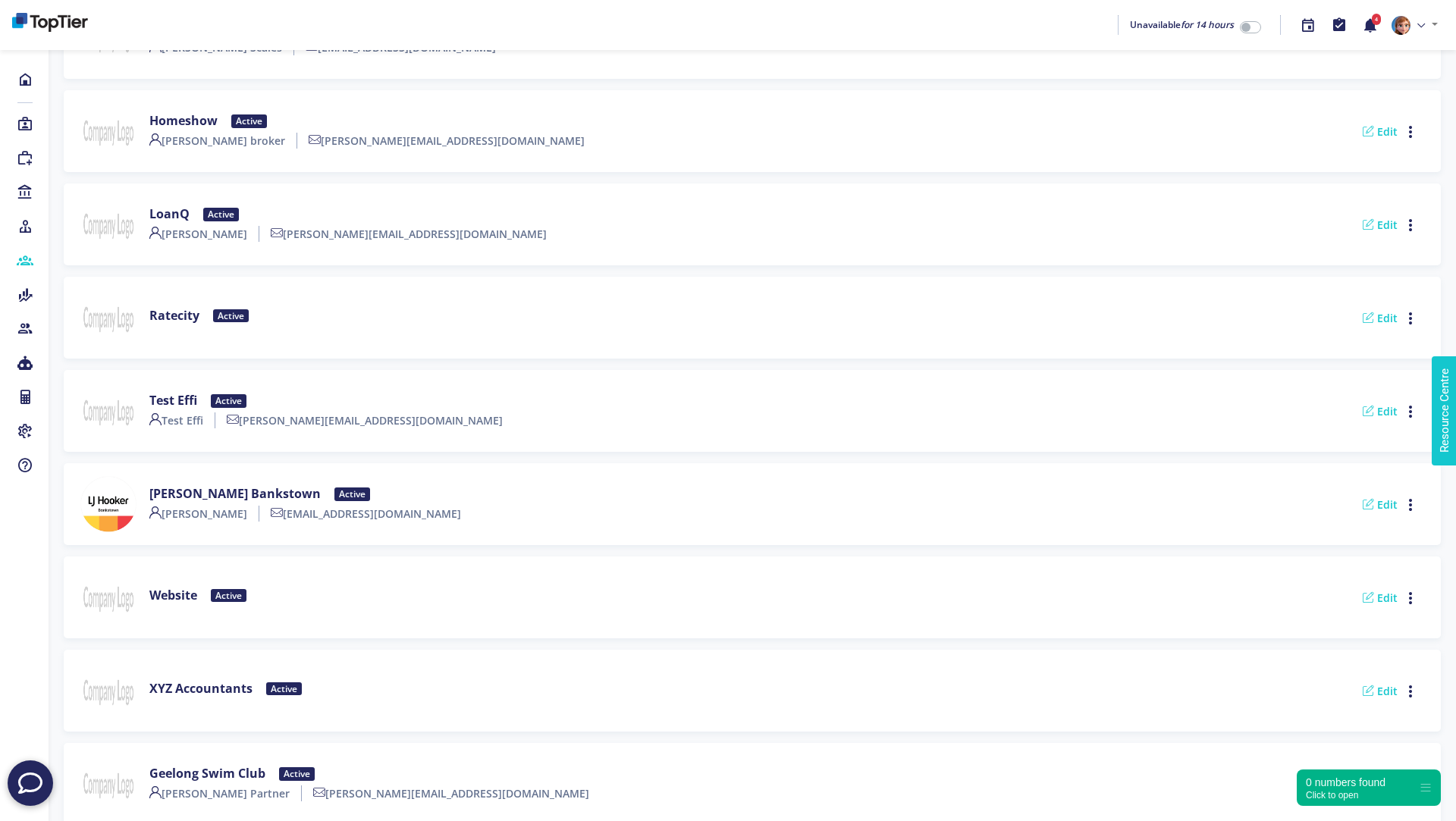
scroll to position [432, 0]
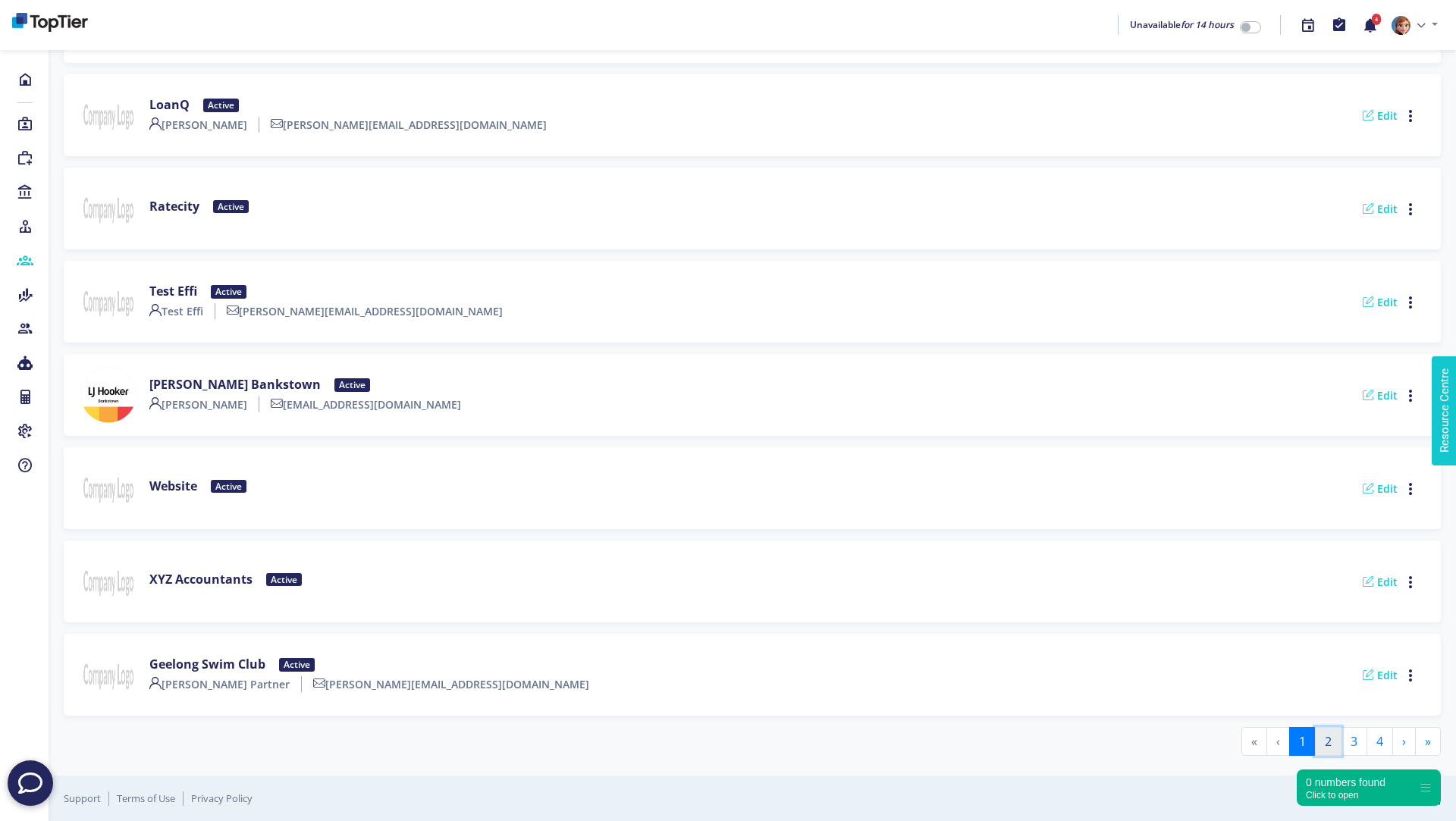
click at [1327, 740] on button "2" at bounding box center [1328, 741] width 26 height 29
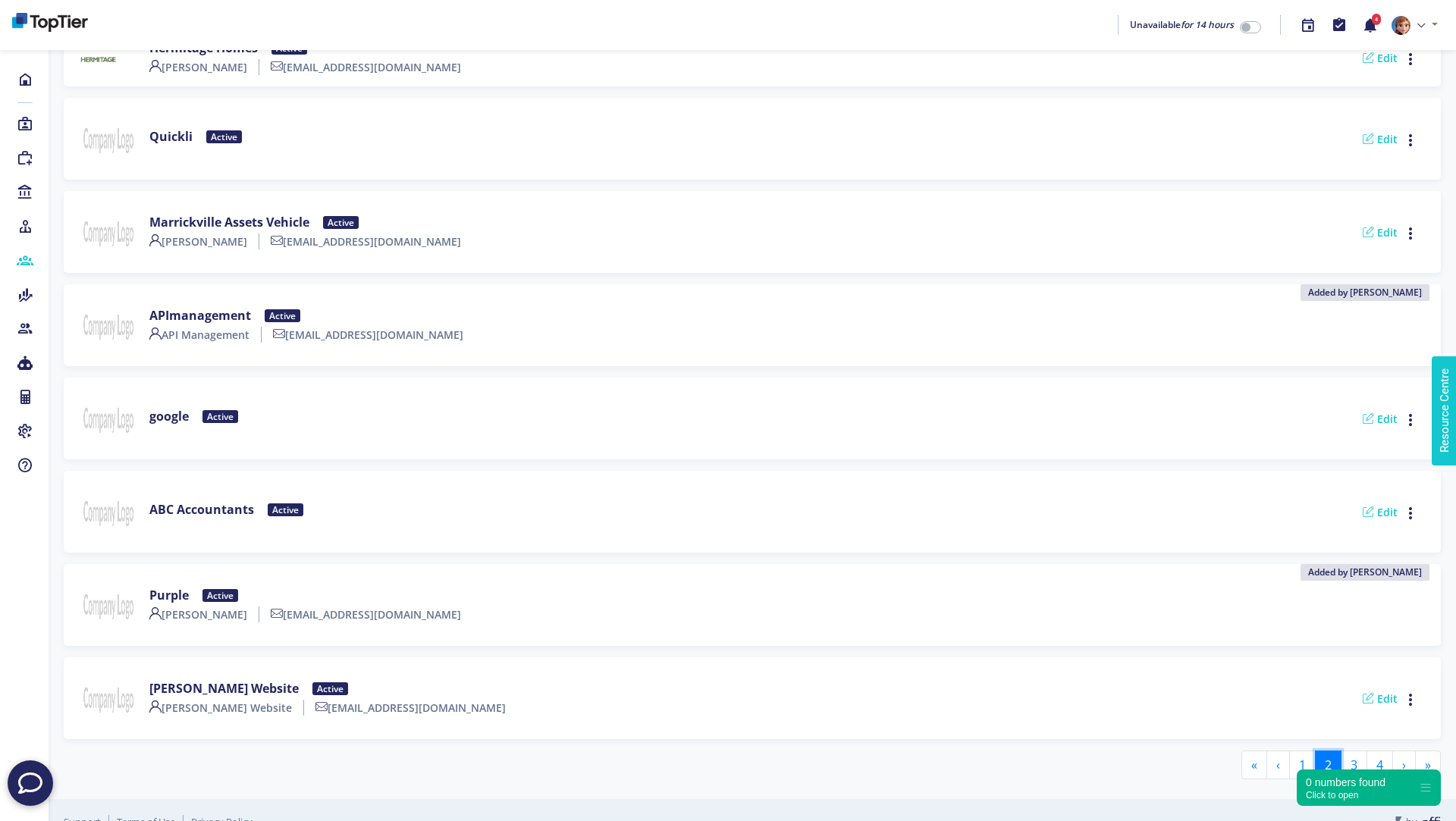
scroll to position [382, 0]
